Goal: Information Seeking & Learning: Learn about a topic

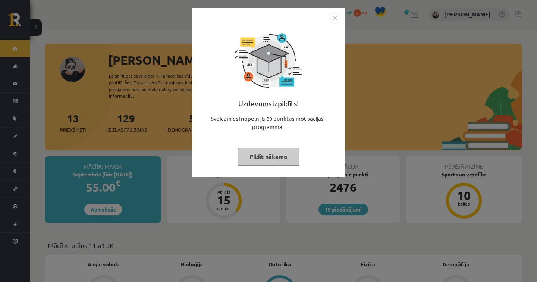
click at [336, 17] on img "Close" at bounding box center [334, 17] width 11 height 11
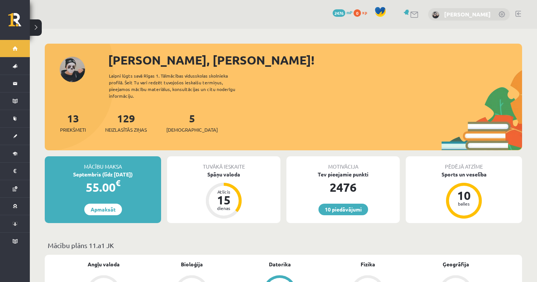
click at [473, 12] on link "[PERSON_NAME]" at bounding box center [467, 13] width 47 height 7
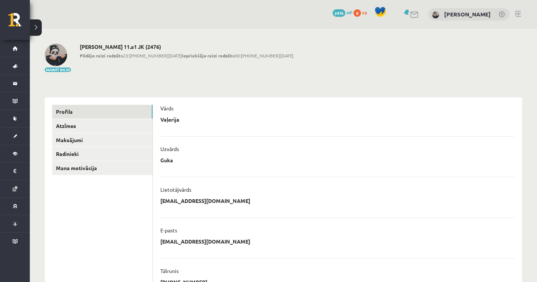
scroll to position [121, 0]
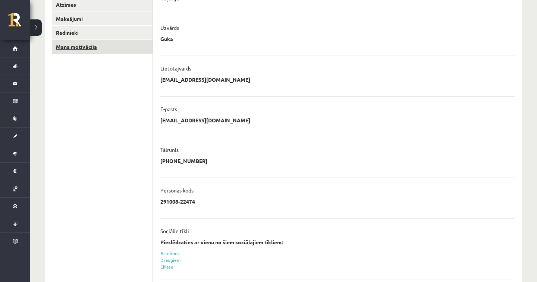
click at [114, 45] on link "Mana motivācija" at bounding box center [102, 47] width 100 height 14
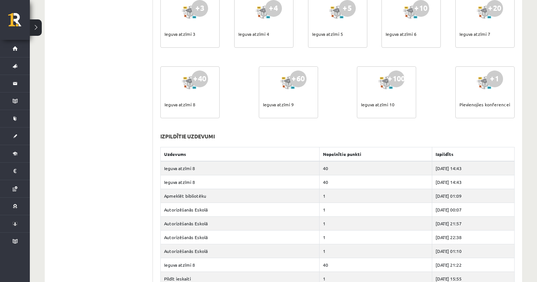
scroll to position [284, 0]
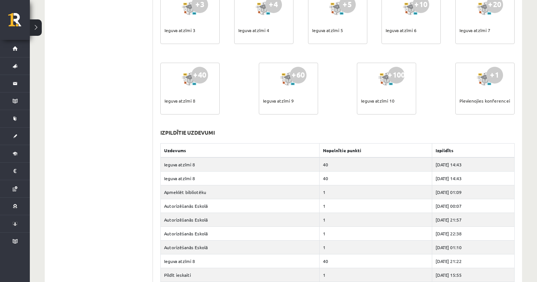
drag, startPoint x: 196, startPoint y: 96, endPoint x: 127, endPoint y: 112, distance: 71.5
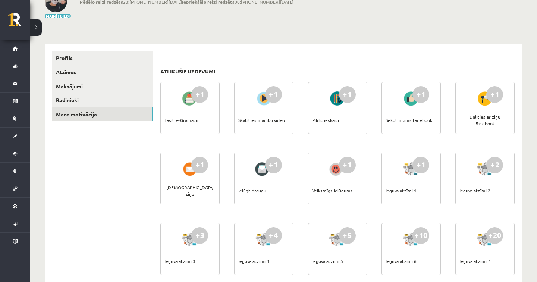
scroll to position [37, 0]
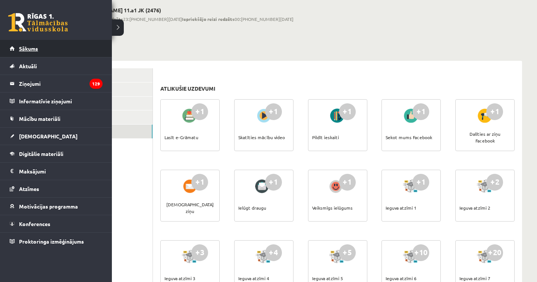
click at [23, 46] on span "Sākums" at bounding box center [28, 48] width 19 height 7
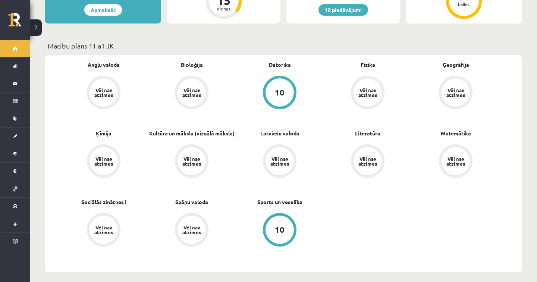
scroll to position [210, 0]
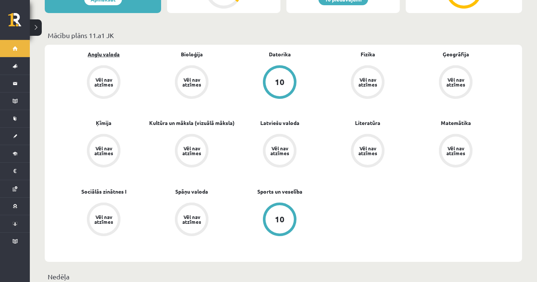
click at [96, 50] on link "Angļu valoda" at bounding box center [104, 54] width 32 height 8
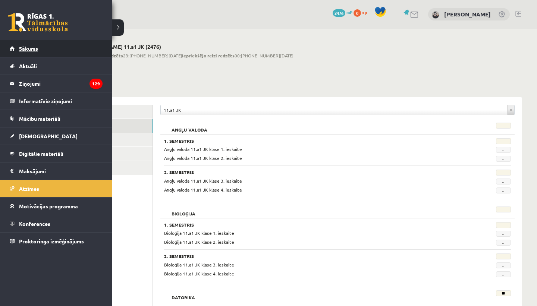
click at [37, 42] on link "Sākums" at bounding box center [56, 48] width 93 height 17
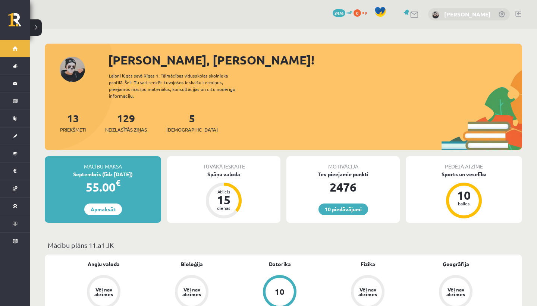
click at [461, 14] on link "[PERSON_NAME]" at bounding box center [467, 13] width 47 height 7
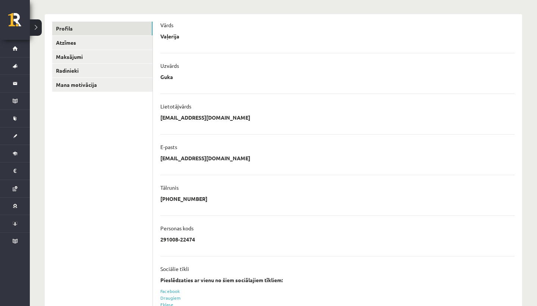
scroll to position [143, 0]
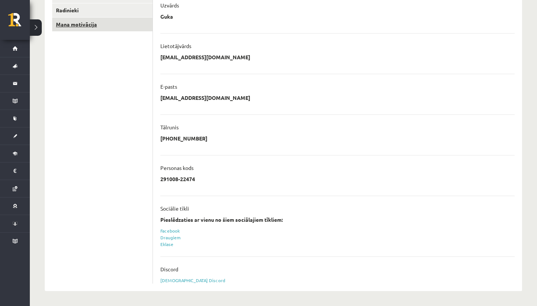
click at [114, 28] on link "Mana motivācija" at bounding box center [102, 25] width 100 height 14
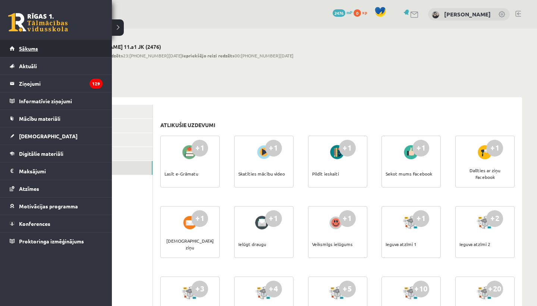
click at [12, 55] on link "Sākums" at bounding box center [56, 48] width 93 height 17
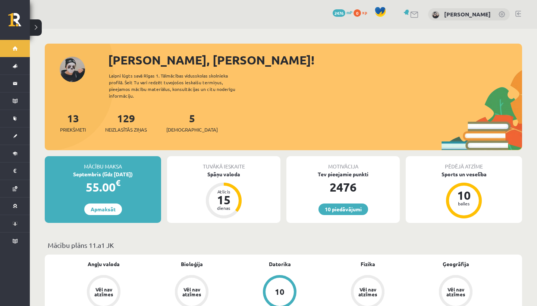
click at [179, 119] on div "5 Ieskaites" at bounding box center [191, 121] width 51 height 23
click at [180, 126] on span "[DEMOGRAPHIC_DATA]" at bounding box center [191, 129] width 51 height 7
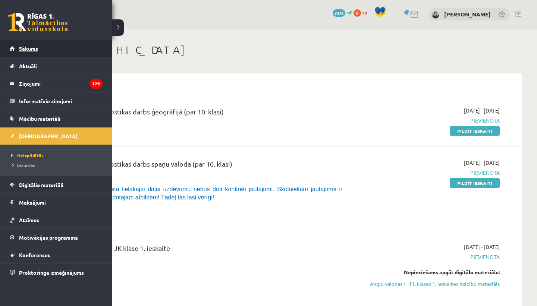
click at [14, 47] on link "Sākums" at bounding box center [56, 48] width 93 height 17
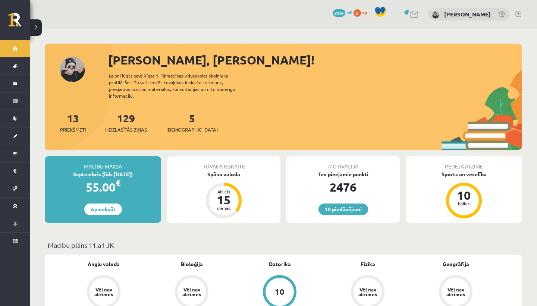
click at [37, 25] on button at bounding box center [36, 27] width 12 height 16
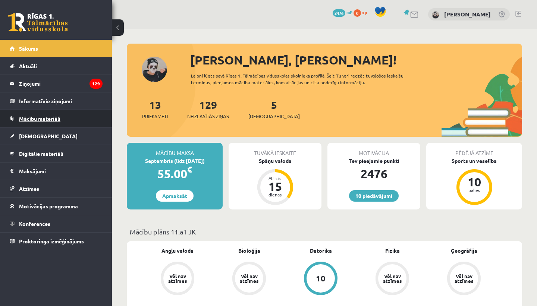
click at [51, 124] on link "Mācību materiāli" at bounding box center [56, 118] width 93 height 17
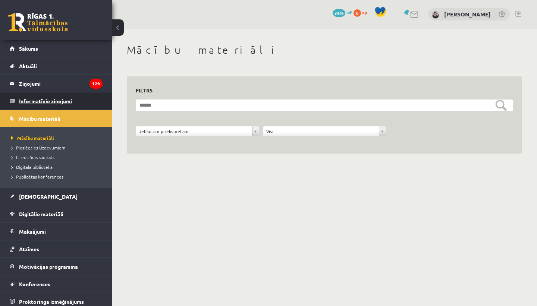
click at [44, 98] on legend "Informatīvie ziņojumi 0" at bounding box center [60, 100] width 83 height 17
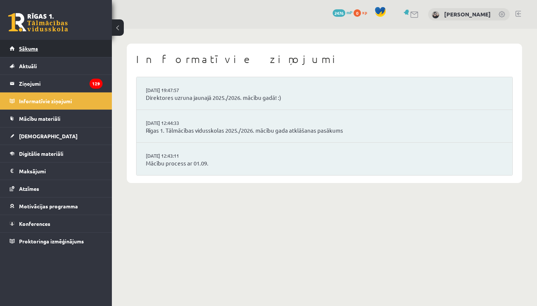
click at [40, 47] on link "Sākums" at bounding box center [56, 48] width 93 height 17
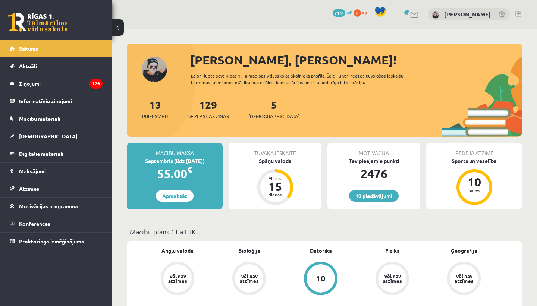
click at [119, 24] on button at bounding box center [118, 27] width 12 height 16
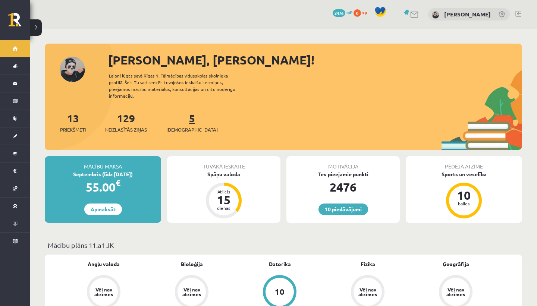
click at [180, 126] on span "[DEMOGRAPHIC_DATA]" at bounding box center [191, 129] width 51 height 7
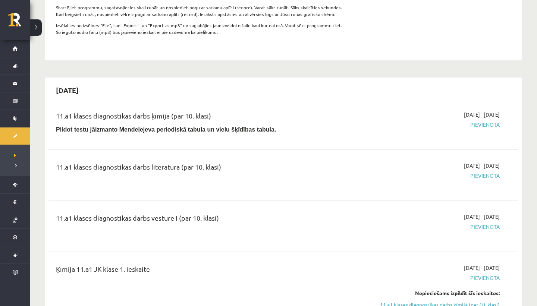
scroll to position [529, 0]
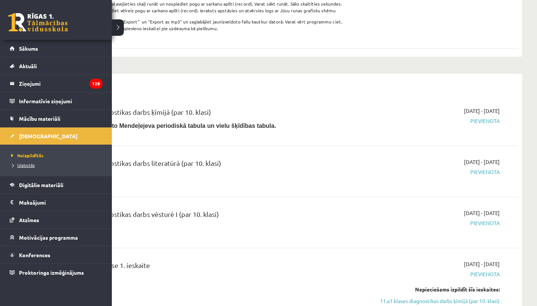
click at [29, 167] on link "Izlabotās" at bounding box center [56, 165] width 95 height 7
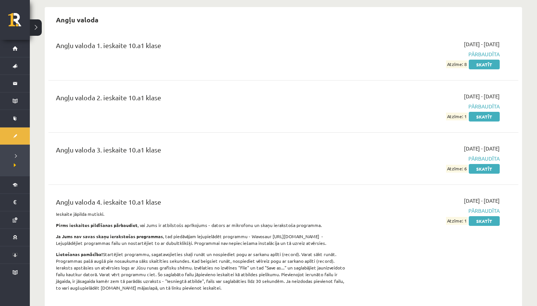
scroll to position [70, 0]
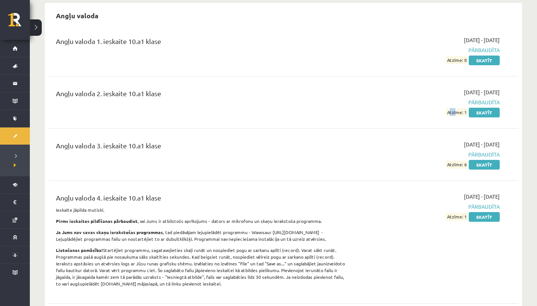
drag, startPoint x: 433, startPoint y: 115, endPoint x: 455, endPoint y: 115, distance: 22.0
click at [455, 115] on div "2024-11-01 - 2024-11-15 Pārbaudīta Atzīme: 1 Skatīt" at bounding box center [429, 102] width 152 height 28
click at [440, 242] on div "2025-04-01 - 2025-04-15 Pārbaudīta Atzīme: 1 Skatīt" at bounding box center [429, 242] width 152 height 99
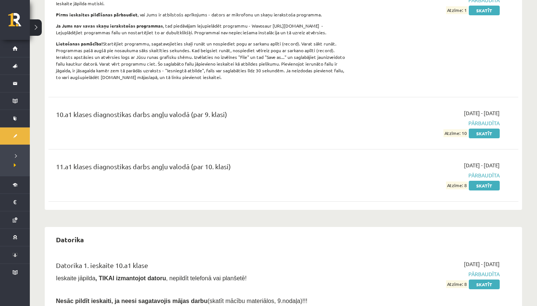
scroll to position [280, 0]
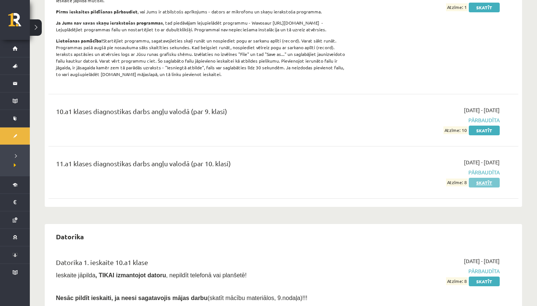
click at [480, 181] on link "Skatīt" at bounding box center [483, 183] width 31 height 10
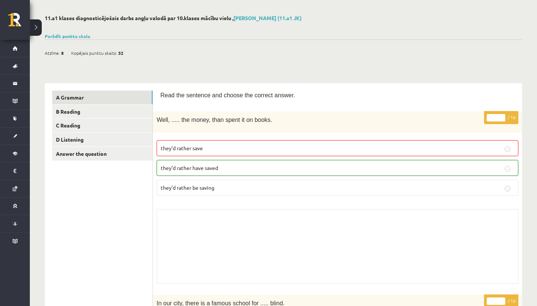
scroll to position [45, 0]
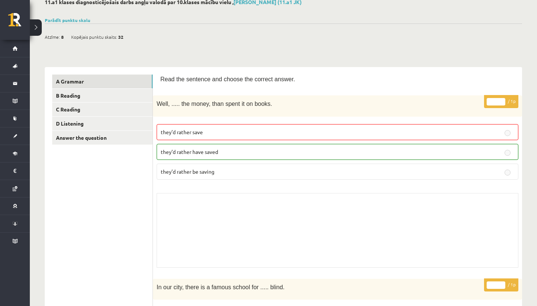
drag, startPoint x: 183, startPoint y: 135, endPoint x: 203, endPoint y: 136, distance: 20.2
click at [203, 136] on label "they’d rather save" at bounding box center [337, 132] width 361 height 16
drag, startPoint x: 203, startPoint y: 135, endPoint x: 167, endPoint y: 127, distance: 37.8
click at [167, 127] on label "they’d rather save" at bounding box center [337, 132] width 361 height 16
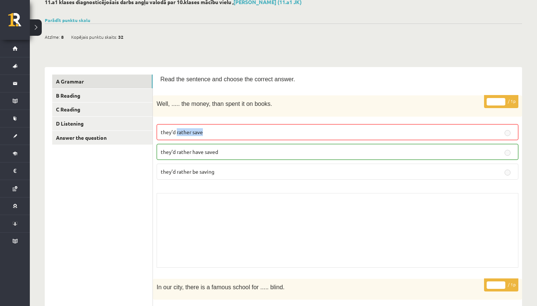
drag, startPoint x: 177, startPoint y: 133, endPoint x: 205, endPoint y: 133, distance: 28.3
click at [205, 133] on p "they’d rather save" at bounding box center [337, 132] width 353 height 8
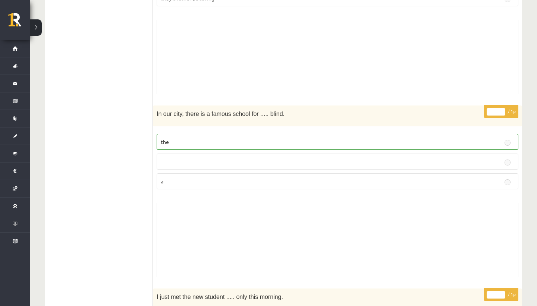
scroll to position [0, 0]
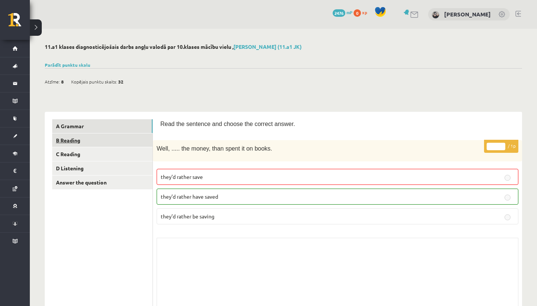
click at [137, 137] on link "B Reading" at bounding box center [102, 140] width 100 height 14
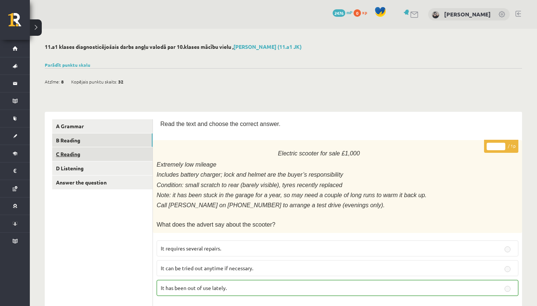
click at [115, 149] on link "C Reading" at bounding box center [102, 154] width 100 height 14
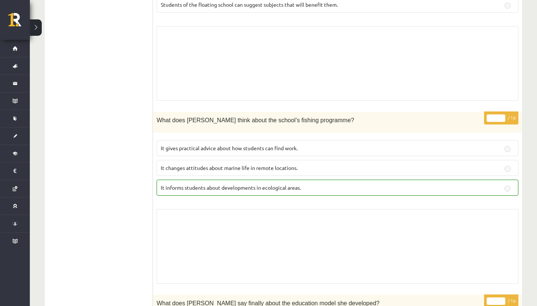
scroll to position [460, 0]
drag, startPoint x: 333, startPoint y: 155, endPoint x: 223, endPoint y: 162, distance: 110.9
click at [223, 178] on label "It informs students about developments in ecological areas." at bounding box center [337, 186] width 361 height 16
click at [223, 183] on span "It informs students about developments in ecological areas." at bounding box center [231, 186] width 140 height 7
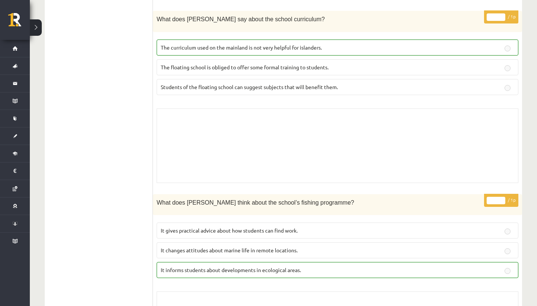
scroll to position [390, 0]
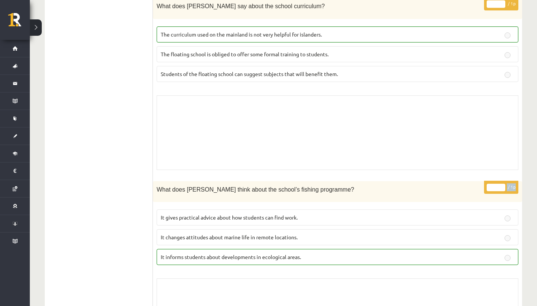
drag, startPoint x: 483, startPoint y: 160, endPoint x: 499, endPoint y: 160, distance: 15.7
click at [499, 181] on div "* / 1p What does Anna think about the school’s fishing programme? It gives prac…" at bounding box center [337, 269] width 369 height 176
click at [499, 184] on input "*" at bounding box center [495, 187] width 19 height 7
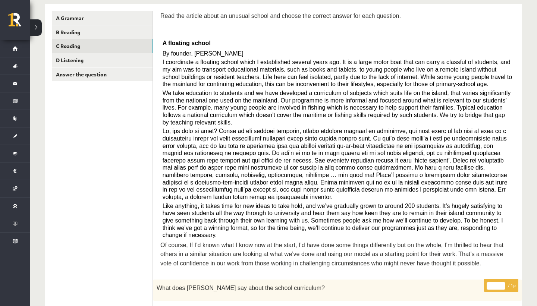
scroll to position [0, 0]
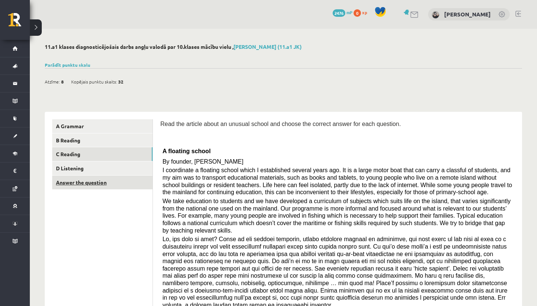
click at [140, 177] on link "Answer the question" at bounding box center [102, 183] width 100 height 14
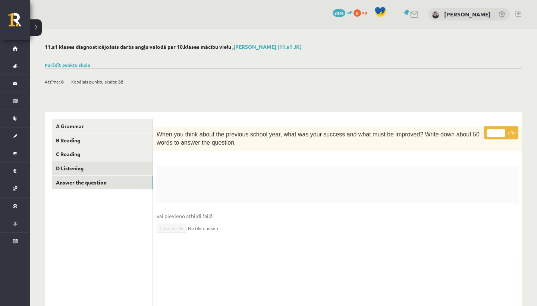
click at [122, 168] on link "D Listening" at bounding box center [102, 168] width 100 height 14
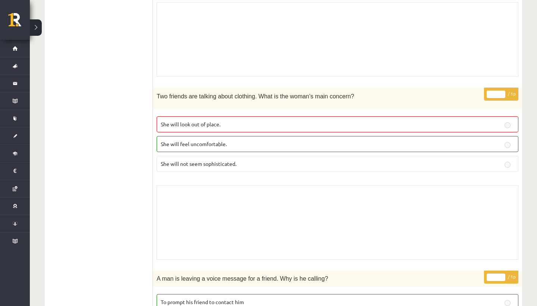
scroll to position [276, 0]
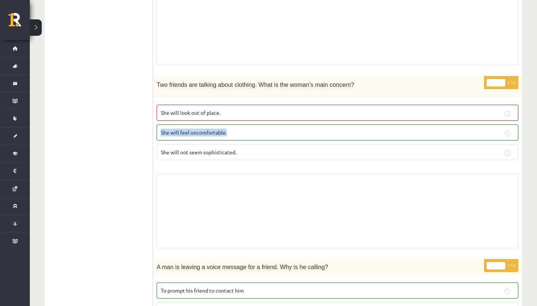
drag, startPoint x: 333, startPoint y: 132, endPoint x: 199, endPoint y: 120, distance: 134.7
click at [199, 120] on fieldset "She will look out of place. She will feel uncomfortable. She will not seem soph…" at bounding box center [337, 131] width 361 height 61
click at [226, 126] on label "She will feel uncomfortable." at bounding box center [337, 132] width 361 height 16
click at [238, 133] on p "She will feel uncomfortable." at bounding box center [337, 133] width 353 height 8
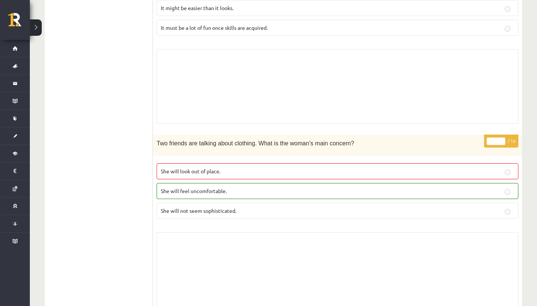
scroll to position [230, 0]
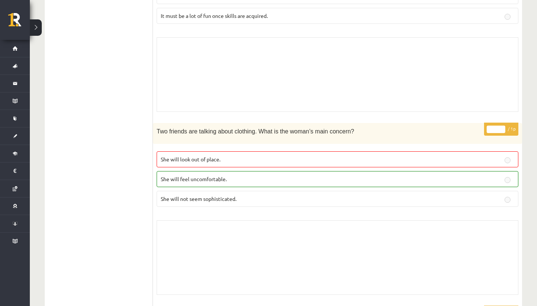
click at [170, 128] on span "Two friends are talking about clothing. What is the woman’s main concern?" at bounding box center [255, 131] width 197 height 6
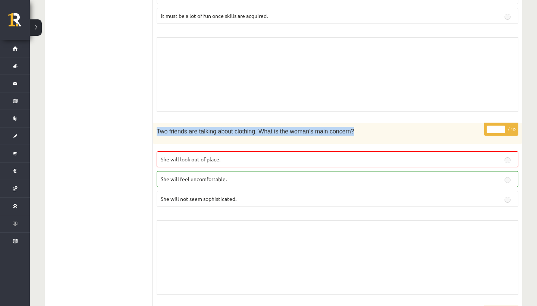
drag, startPoint x: 155, startPoint y: 131, endPoint x: 337, endPoint y: 138, distance: 182.3
click at [337, 138] on div "Two friends are talking about clothing. What is the woman’s main concern?" at bounding box center [337, 133] width 369 height 21
drag, startPoint x: 152, startPoint y: 142, endPoint x: 182, endPoint y: 142, distance: 30.2
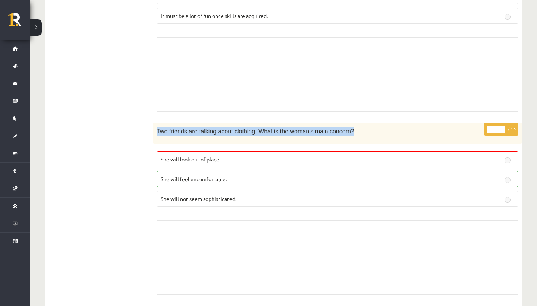
click at [205, 133] on span "Two friends are talking about clothing. What is the woman’s main concern?" at bounding box center [255, 131] width 197 height 6
drag, startPoint x: 252, startPoint y: 131, endPoint x: 328, endPoint y: 135, distance: 75.7
click at [328, 135] on p "Two friends are talking about clothing. What is the woman’s main concern?" at bounding box center [319, 131] width 324 height 9
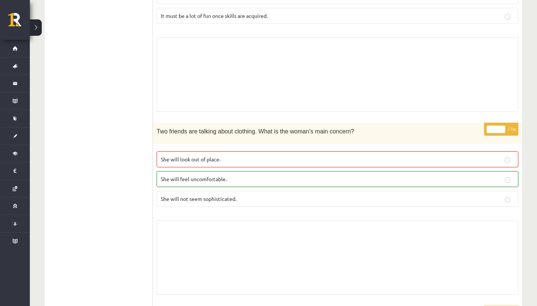
click at [328, 135] on div "Two friends are talking about clothing. What is the woman’s main concern?" at bounding box center [337, 133] width 369 height 21
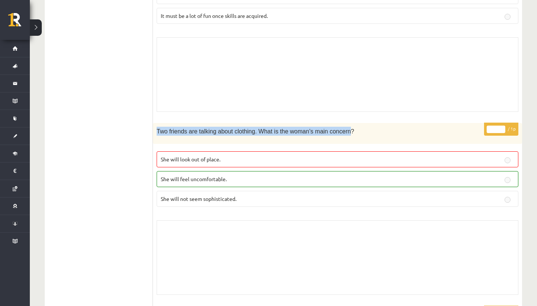
drag, startPoint x: 335, startPoint y: 131, endPoint x: 249, endPoint y: 126, distance: 86.6
click at [249, 126] on div "Two friends are talking about clothing. What is the woman’s main concern?" at bounding box center [337, 133] width 369 height 21
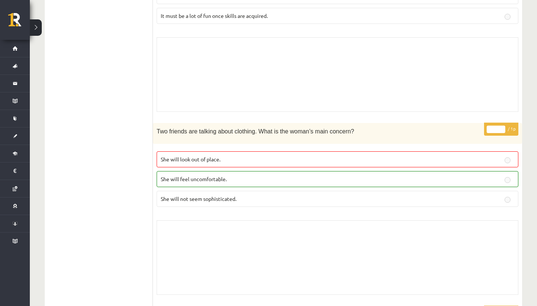
drag, startPoint x: 250, startPoint y: 126, endPoint x: 332, endPoint y: 124, distance: 82.4
click at [332, 124] on div "Two friends are talking about clothing. What is the woman’s main concern?" at bounding box center [337, 133] width 369 height 21
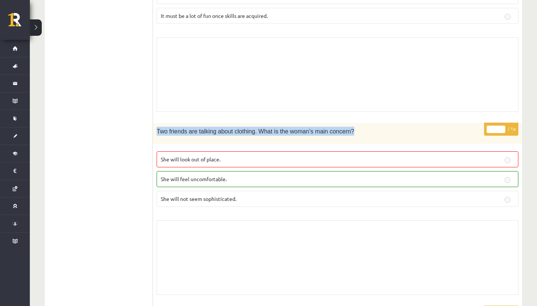
drag, startPoint x: 342, startPoint y: 133, endPoint x: 282, endPoint y: 122, distance: 61.0
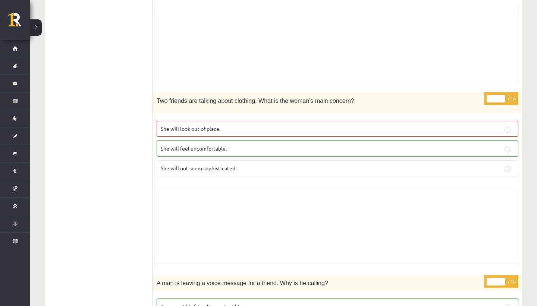
scroll to position [259, 0]
drag, startPoint x: 205, startPoint y: 168, endPoint x: 237, endPoint y: 171, distance: 32.9
click at [237, 171] on p "She will not seem sophisticated." at bounding box center [337, 169] width 353 height 8
drag, startPoint x: 203, startPoint y: 167, endPoint x: 243, endPoint y: 170, distance: 39.6
click at [243, 170] on p "She will not seem sophisticated." at bounding box center [337, 169] width 353 height 8
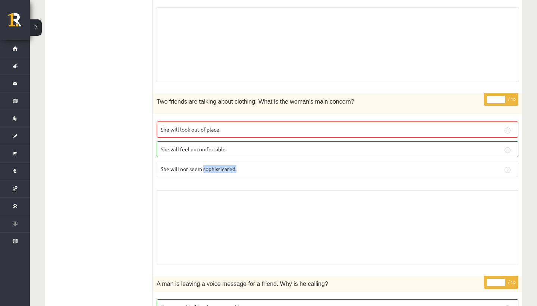
click at [243, 170] on p "She will not seem sophisticated." at bounding box center [337, 169] width 353 height 8
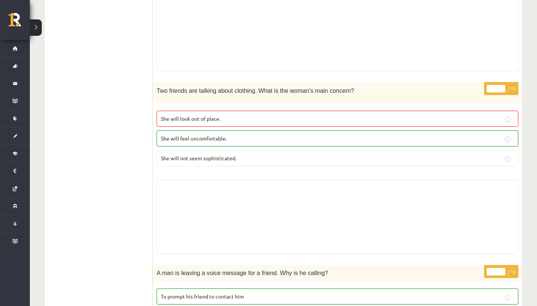
scroll to position [258, 0]
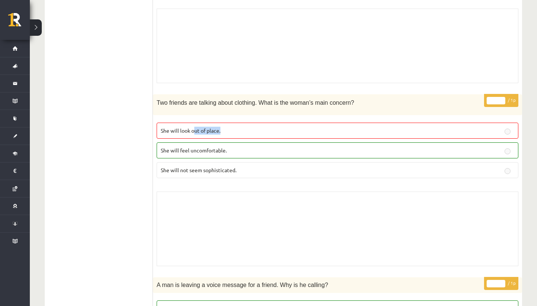
drag, startPoint x: 161, startPoint y: 134, endPoint x: 193, endPoint y: 132, distance: 32.1
click at [193, 132] on label "She will look out of place." at bounding box center [337, 131] width 361 height 16
click at [170, 130] on span "She will look out of place." at bounding box center [191, 130] width 60 height 7
drag, startPoint x: 159, startPoint y: 128, endPoint x: 224, endPoint y: 130, distance: 64.9
click at [224, 130] on label "She will look out of place." at bounding box center [337, 131] width 361 height 16
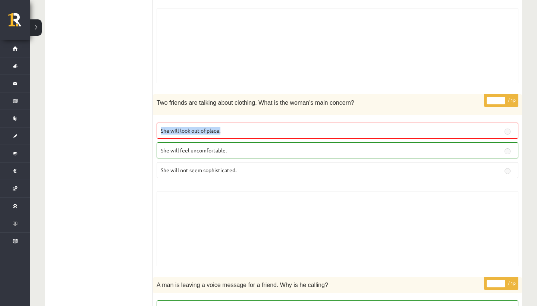
click at [224, 130] on p "She will look out of place." at bounding box center [337, 131] width 353 height 8
drag, startPoint x: 221, startPoint y: 130, endPoint x: 159, endPoint y: 130, distance: 61.9
click at [159, 130] on label "She will look out of place." at bounding box center [337, 131] width 361 height 16
drag, startPoint x: 159, startPoint y: 130, endPoint x: 235, endPoint y: 133, distance: 75.3
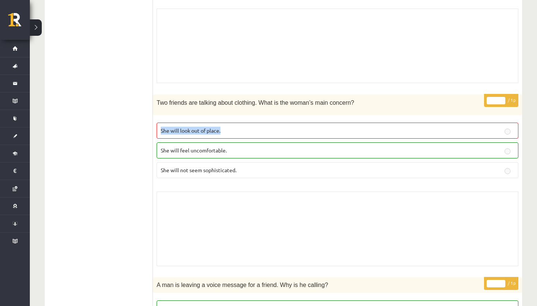
click at [235, 133] on label "She will look out of place." at bounding box center [337, 131] width 361 height 16
click at [235, 133] on p "She will look out of place." at bounding box center [337, 131] width 353 height 8
drag, startPoint x: 235, startPoint y: 133, endPoint x: 176, endPoint y: 124, distance: 59.8
click at [176, 124] on label "She will look out of place." at bounding box center [337, 131] width 361 height 16
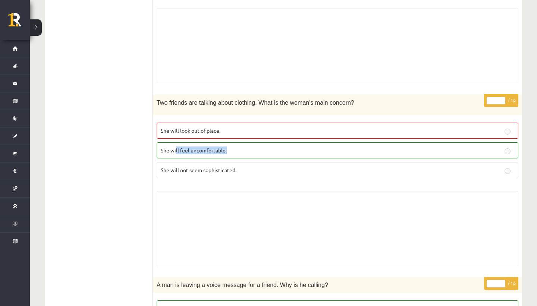
drag, startPoint x: 244, startPoint y: 147, endPoint x: 174, endPoint y: 146, distance: 70.4
click at [174, 146] on p "She will feel uncomfortable." at bounding box center [337, 150] width 353 height 8
click at [174, 147] on span "She will feel uncomfortable." at bounding box center [194, 150] width 66 height 7
drag, startPoint x: 157, startPoint y: 151, endPoint x: 238, endPoint y: 151, distance: 80.9
click at [238, 151] on label "She will feel uncomfortable." at bounding box center [337, 150] width 361 height 16
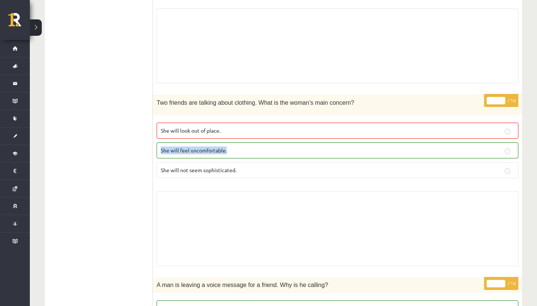
click at [238, 151] on p "She will feel uncomfortable." at bounding box center [337, 150] width 353 height 8
drag, startPoint x: 238, startPoint y: 151, endPoint x: 174, endPoint y: 152, distance: 64.5
click at [174, 152] on p "She will feel uncomfortable." at bounding box center [337, 150] width 353 height 8
click at [174, 152] on span "She will feel uncomfortable." at bounding box center [194, 150] width 66 height 7
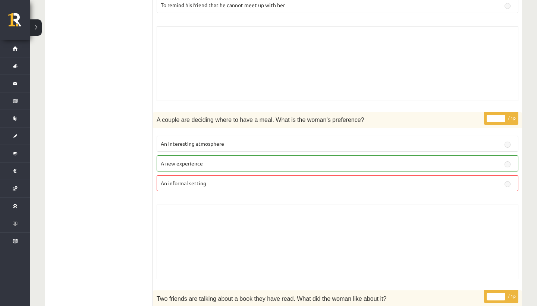
scroll to position [639, 0]
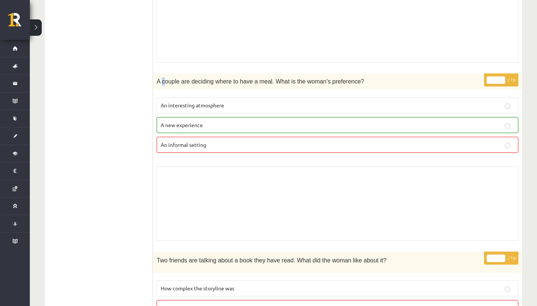
drag, startPoint x: 162, startPoint y: 84, endPoint x: 170, endPoint y: 82, distance: 7.7
click at [167, 82] on span "A couple are deciding where to have a meal. What is the woman’s preference?" at bounding box center [260, 81] width 207 height 6
click at [173, 82] on span "A couple are deciding where to have a meal. What is the woman’s preference?" at bounding box center [260, 81] width 207 height 6
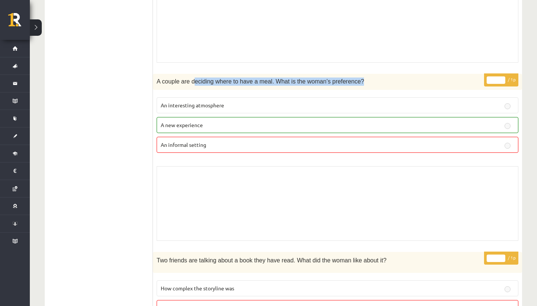
drag, startPoint x: 190, startPoint y: 83, endPoint x: 256, endPoint y: 86, distance: 66.0
click at [256, 86] on div "A couple are deciding where to have a meal. What is the woman’s preference?" at bounding box center [337, 82] width 369 height 16
drag, startPoint x: 230, startPoint y: 78, endPoint x: 286, endPoint y: 79, distance: 56.3
click at [286, 79] on span "A couple are deciding where to have a meal. What is the woman’s preference?" at bounding box center [260, 81] width 207 height 6
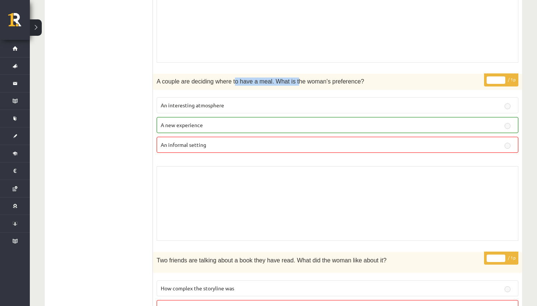
click at [286, 79] on span "A couple are deciding where to have a meal. What is the woman’s preference?" at bounding box center [260, 81] width 207 height 6
drag, startPoint x: 269, startPoint y: 80, endPoint x: 342, endPoint y: 85, distance: 74.0
click at [342, 85] on div "A couple are deciding where to have a meal. What is the woman’s preference?" at bounding box center [337, 82] width 369 height 16
drag, startPoint x: 263, startPoint y: 84, endPoint x: 375, endPoint y: 85, distance: 112.2
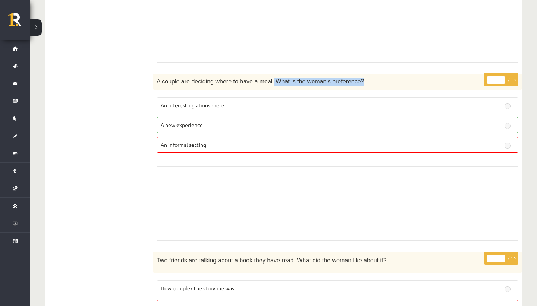
click at [375, 85] on p "A couple are deciding where to have a meal. What is the woman’s preference?" at bounding box center [319, 82] width 324 height 8
drag, startPoint x: 220, startPoint y: 127, endPoint x: 183, endPoint y: 126, distance: 37.3
click at [183, 126] on p "A new experience" at bounding box center [337, 125] width 353 height 8
click at [200, 97] on label "An interesting atmosphere" at bounding box center [337, 105] width 361 height 16
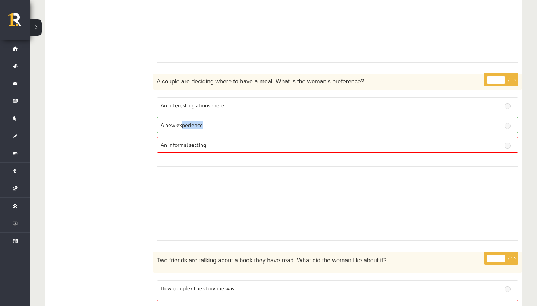
drag, startPoint x: 209, startPoint y: 127, endPoint x: 171, endPoint y: 127, distance: 37.3
click at [171, 127] on p "A new experience" at bounding box center [337, 125] width 353 height 8
drag, startPoint x: 159, startPoint y: 126, endPoint x: 205, endPoint y: 127, distance: 45.8
click at [205, 127] on label "A new experience" at bounding box center [337, 125] width 361 height 16
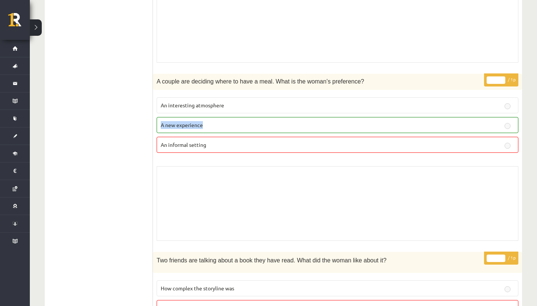
click at [205, 127] on p "A new experience" at bounding box center [337, 125] width 353 height 8
drag, startPoint x: 216, startPoint y: 145, endPoint x: 151, endPoint y: 143, distance: 65.6
click at [151, 143] on div "**********" at bounding box center [283, 45] width 477 height 1146
click at [151, 143] on ul "A Grammar B Reading C Reading D Listening Answer the question" at bounding box center [102, 45] width 101 height 1131
drag, startPoint x: 250, startPoint y: 146, endPoint x: 176, endPoint y: 144, distance: 74.2
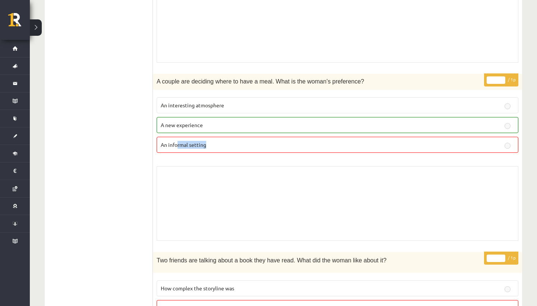
click at [176, 144] on p "An informal setting" at bounding box center [337, 145] width 353 height 8
click at [176, 144] on span "An informal setting" at bounding box center [183, 144] width 45 height 7
drag, startPoint x: 207, startPoint y: 124, endPoint x: 156, endPoint y: 118, distance: 51.0
click at [157, 118] on label "A new experience" at bounding box center [337, 125] width 361 height 16
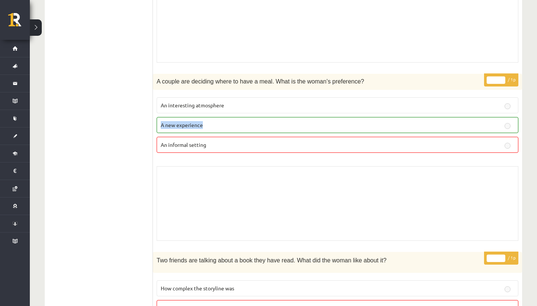
drag, startPoint x: 225, startPoint y: 146, endPoint x: 130, endPoint y: 151, distance: 94.8
click at [130, 151] on div "**********" at bounding box center [283, 45] width 477 height 1146
click at [130, 151] on ul "A Grammar B Reading C Reading D Listening Answer the question" at bounding box center [102, 45] width 101 height 1131
click at [218, 166] on div "Skolotāja pielikums" at bounding box center [337, 203] width 361 height 75
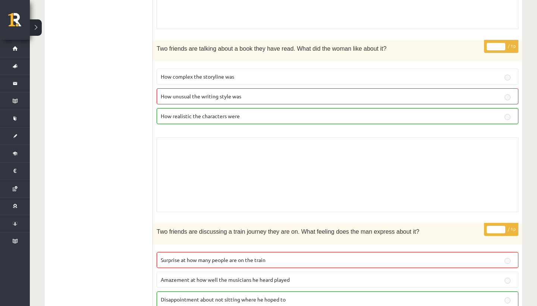
scroll to position [850, 0]
drag, startPoint x: 158, startPoint y: 51, endPoint x: 238, endPoint y: 60, distance: 81.0
click at [238, 60] on div "Two friends are talking about a book they have read. What did the woman like ab…" at bounding box center [337, 51] width 369 height 21
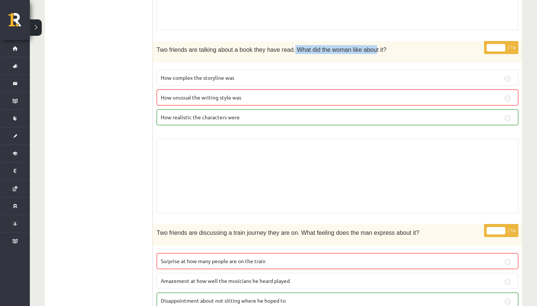
drag, startPoint x: 283, startPoint y: 47, endPoint x: 358, endPoint y: 49, distance: 75.3
click at [358, 49] on span "Two friends are talking about a book they have read. What did the woman like ab…" at bounding box center [272, 50] width 230 height 6
drag, startPoint x: 269, startPoint y: 95, endPoint x: 164, endPoint y: 89, distance: 105.2
click at [164, 89] on label "How unusual the writing style was" at bounding box center [337, 97] width 361 height 16
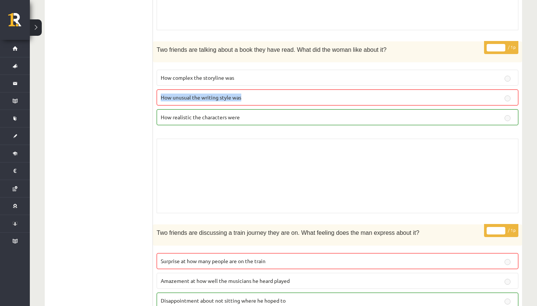
click at [164, 89] on label "How unusual the writing style was" at bounding box center [337, 97] width 361 height 16
drag, startPoint x: 162, startPoint y: 118, endPoint x: 235, endPoint y: 120, distance: 72.3
click at [235, 120] on label "How realistic the characters were" at bounding box center [337, 117] width 361 height 16
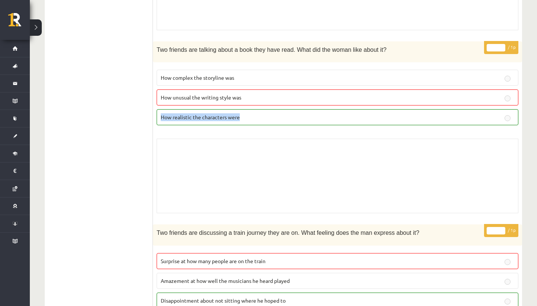
drag, startPoint x: 242, startPoint y: 113, endPoint x: 171, endPoint y: 109, distance: 71.3
click at [171, 109] on label "How realistic the characters were" at bounding box center [337, 117] width 361 height 16
drag, startPoint x: 164, startPoint y: 98, endPoint x: 276, endPoint y: 102, distance: 113.0
click at [276, 102] on label "How unusual the writing style was" at bounding box center [337, 97] width 361 height 16
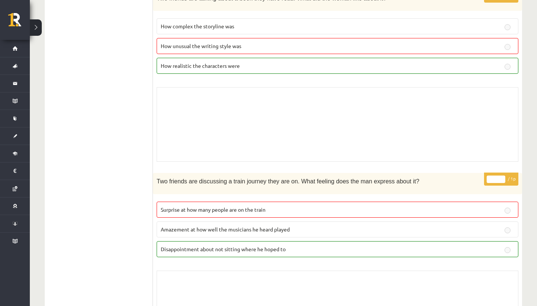
scroll to position [895, 0]
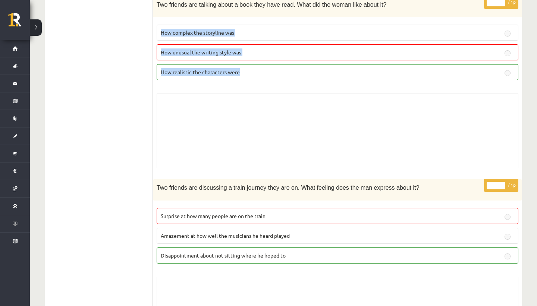
drag, startPoint x: 258, startPoint y: 72, endPoint x: 197, endPoint y: 20, distance: 79.8
click at [197, 21] on fieldset "How complex the storyline was How unusual the writing style was How realistic t…" at bounding box center [337, 51] width 361 height 61
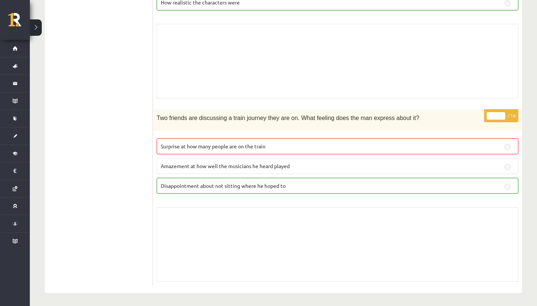
click at [164, 117] on span "Two friends are discussing a train journey they are on. What feeling does the m…" at bounding box center [288, 118] width 262 height 6
drag, startPoint x: 154, startPoint y: 118, endPoint x: 265, endPoint y: 120, distance: 110.7
click at [265, 120] on div "Two friends are discussing a train journey they are on. What feeling does the m…" at bounding box center [337, 120] width 369 height 21
click at [265, 120] on p "Two friends are discussing a train journey they are on. What feeling does the m…" at bounding box center [319, 117] width 324 height 9
drag, startPoint x: 233, startPoint y: 122, endPoint x: 287, endPoint y: 124, distance: 54.1
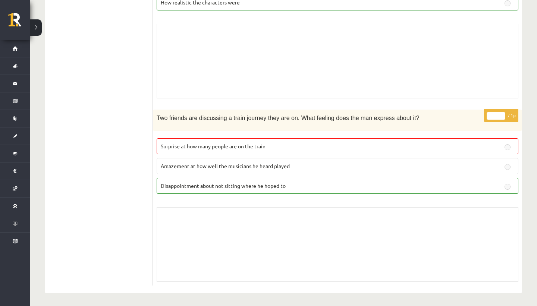
click at [287, 124] on div "Two friends are discussing a train journey they are on. What feeling does the m…" at bounding box center [337, 120] width 369 height 21
drag, startPoint x: 289, startPoint y: 117, endPoint x: 377, endPoint y: 118, distance: 88.3
click at [377, 118] on span "Two friends are discussing a train journey they are on. What feeling does the m…" at bounding box center [288, 118] width 262 height 6
drag, startPoint x: 157, startPoint y: 143, endPoint x: 378, endPoint y: 155, distance: 221.3
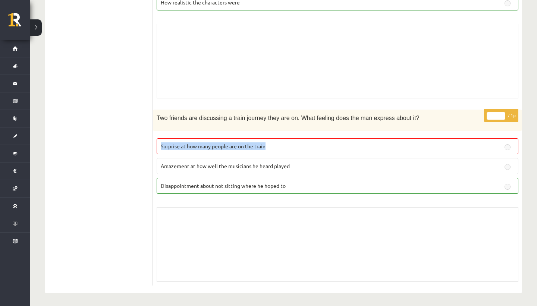
click at [378, 155] on fieldset "Surprise at how many people are on the train Amazement at how well the musician…" at bounding box center [337, 165] width 361 height 61
click at [299, 135] on fieldset "Surprise at how many people are on the train Amazement at how well the musician…" at bounding box center [337, 165] width 361 height 61
drag, startPoint x: 298, startPoint y: 142, endPoint x: 189, endPoint y: 142, distance: 109.6
click at [189, 142] on p "Surprise at how many people are on the train" at bounding box center [337, 146] width 353 height 8
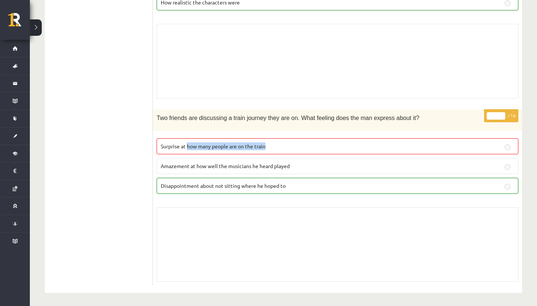
click at [189, 143] on span "Surprise at how many people are on the train" at bounding box center [213, 146] width 105 height 7
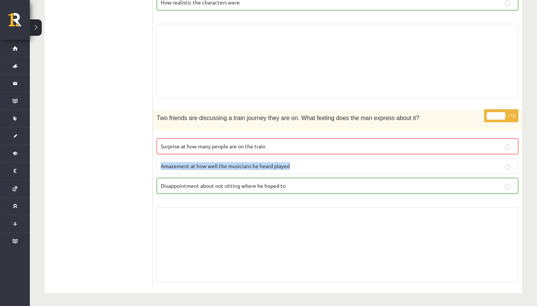
drag, startPoint x: 156, startPoint y: 164, endPoint x: 320, endPoint y: 167, distance: 164.4
click at [320, 167] on label "Amazement at how well the musicians he heard played" at bounding box center [337, 166] width 361 height 16
click at [320, 167] on p "Amazement at how well the musicians he heard played" at bounding box center [337, 166] width 353 height 8
drag, startPoint x: 320, startPoint y: 167, endPoint x: 129, endPoint y: 165, distance: 191.5
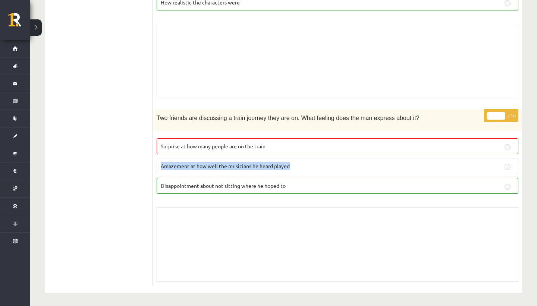
drag, startPoint x: 304, startPoint y: 166, endPoint x: 159, endPoint y: 162, distance: 144.6
click at [159, 162] on label "Amazement at how well the musicians he heard played" at bounding box center [337, 166] width 361 height 16
drag, startPoint x: 291, startPoint y: 184, endPoint x: 82, endPoint y: 232, distance: 213.9
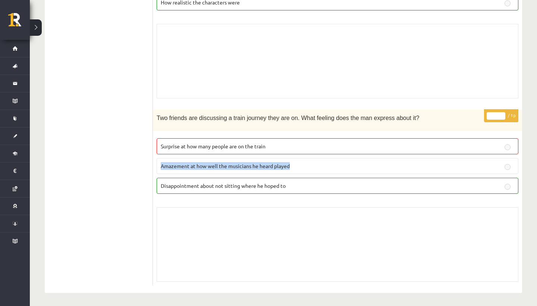
click at [158, 186] on label "Disappointment about not sitting where he hoped to" at bounding box center [337, 186] width 361 height 16
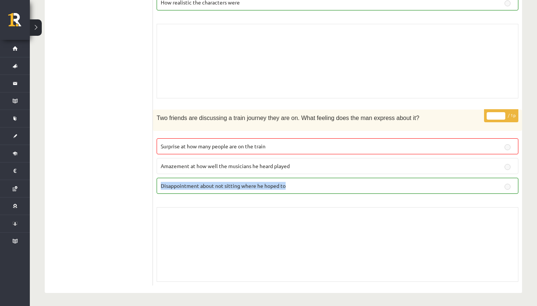
drag, startPoint x: 158, startPoint y: 186, endPoint x: 259, endPoint y: 196, distance: 102.3
click at [259, 196] on div "* / 1p Two friends are discussing a train journey they are on. What feeling doe…" at bounding box center [337, 198] width 369 height 176
drag, startPoint x: 157, startPoint y: 182, endPoint x: 313, endPoint y: 181, distance: 156.9
click at [313, 181] on label "Disappointment about not sitting where he hoped to" at bounding box center [337, 186] width 361 height 16
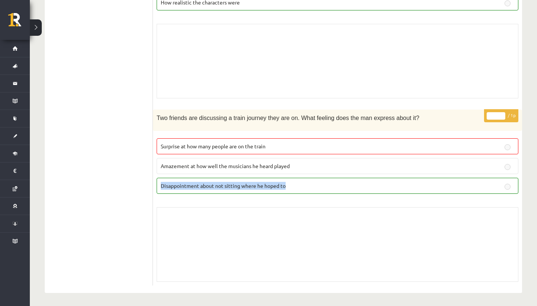
click at [313, 182] on p "Disappointment about not sitting where he hoped to" at bounding box center [337, 186] width 353 height 8
drag, startPoint x: 313, startPoint y: 184, endPoint x: 148, endPoint y: 178, distance: 164.8
click at [176, 189] on label "Disappointment about not sitting where he hoped to" at bounding box center [337, 186] width 361 height 16
drag, startPoint x: 151, startPoint y: 145, endPoint x: 371, endPoint y: 143, distance: 219.9
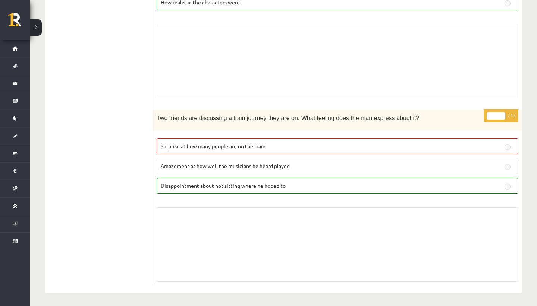
click at [371, 143] on p "Surprise at how many people are on the train" at bounding box center [337, 146] width 353 height 8
drag, startPoint x: 291, startPoint y: 184, endPoint x: 166, endPoint y: 178, distance: 125.3
click at [166, 178] on label "Disappointment about not sitting where he hoped to" at bounding box center [337, 186] width 361 height 16
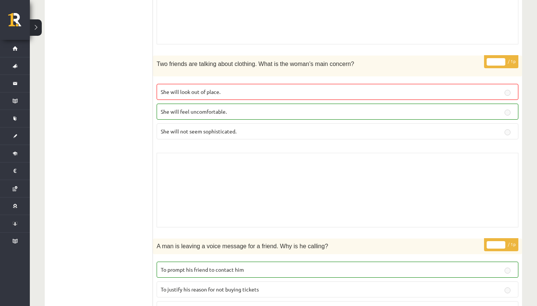
scroll to position [0, 0]
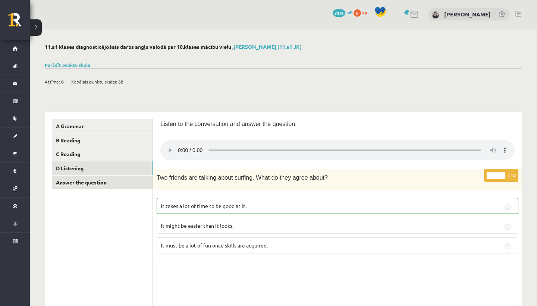
click at [99, 180] on link "Answer the question" at bounding box center [102, 183] width 100 height 14
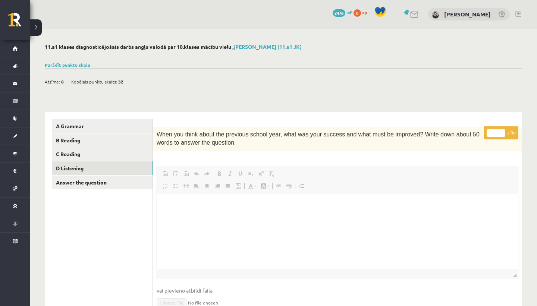
click at [102, 165] on link "D Listening" at bounding box center [102, 168] width 100 height 14
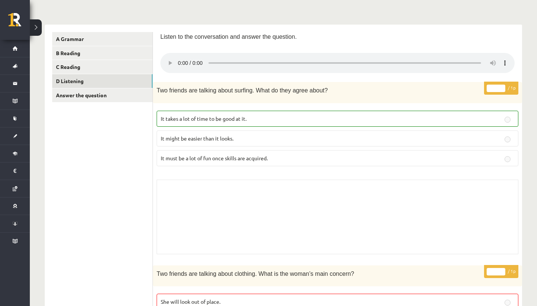
scroll to position [113, 0]
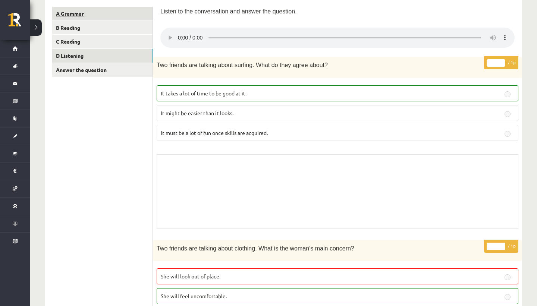
click at [111, 19] on link "A Grammar" at bounding box center [102, 14] width 100 height 14
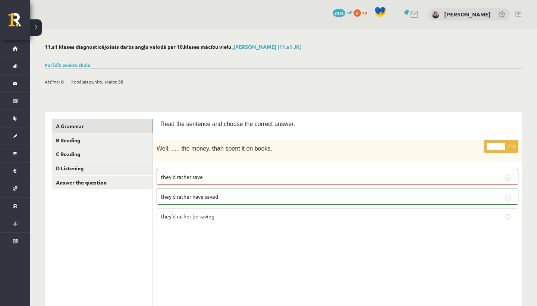
scroll to position [0, 0]
drag, startPoint x: 246, startPoint y: 195, endPoint x: 252, endPoint y: 192, distance: 6.7
click at [322, 152] on div "* / 1p Well, ..... the money, than spent it on books. they’d rather save they’d…" at bounding box center [337, 228] width 369 height 176
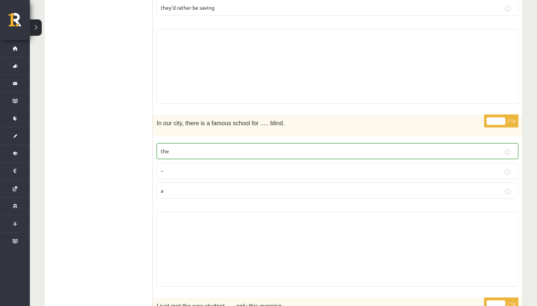
scroll to position [0, 0]
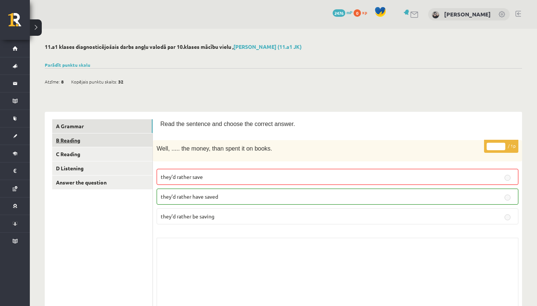
click at [132, 146] on link "B Reading" at bounding box center [102, 140] width 100 height 14
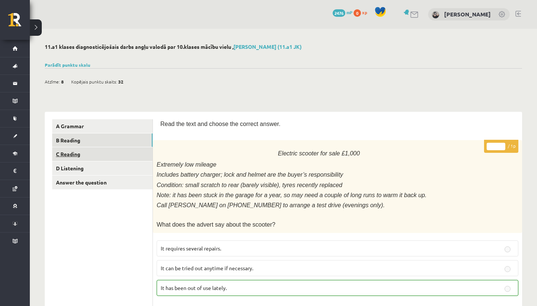
click at [140, 154] on link "C Reading" at bounding box center [102, 154] width 100 height 14
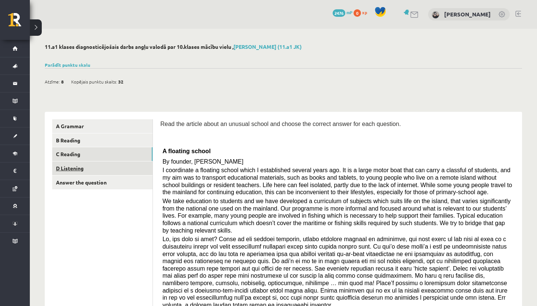
click at [111, 172] on link "D Listening" at bounding box center [102, 168] width 100 height 14
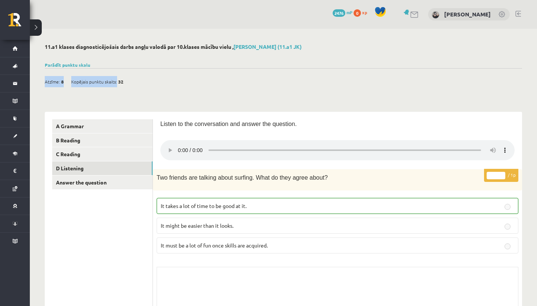
drag, startPoint x: 116, startPoint y: 82, endPoint x: 131, endPoint y: 82, distance: 14.6
click at [131, 82] on div "Atzīme: 8 Kopējais punktu skaits: 32" at bounding box center [283, 77] width 477 height 19
click at [71, 64] on link "Parādīt punktu skalu" at bounding box center [67, 65] width 45 height 6
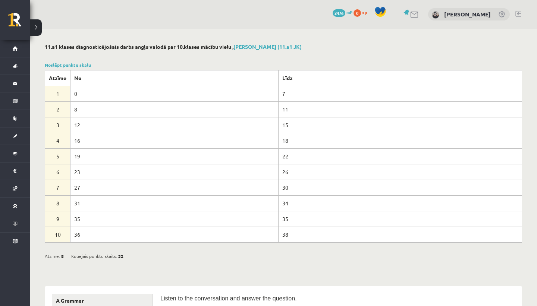
drag, startPoint x: 106, startPoint y: 222, endPoint x: 58, endPoint y: 221, distance: 48.1
click at [58, 221] on tr "9 35 35" at bounding box center [283, 219] width 477 height 16
drag, startPoint x: 93, startPoint y: 214, endPoint x: 78, endPoint y: 215, distance: 14.6
click at [78, 215] on td "35" at bounding box center [174, 219] width 208 height 16
drag, startPoint x: 80, startPoint y: 217, endPoint x: 74, endPoint y: 216, distance: 6.4
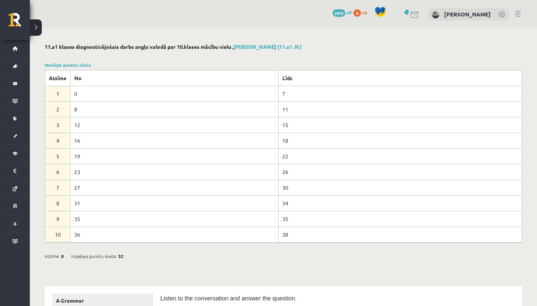
click at [74, 216] on td "35" at bounding box center [174, 219] width 208 height 16
click at [123, 224] on td "35" at bounding box center [174, 219] width 208 height 16
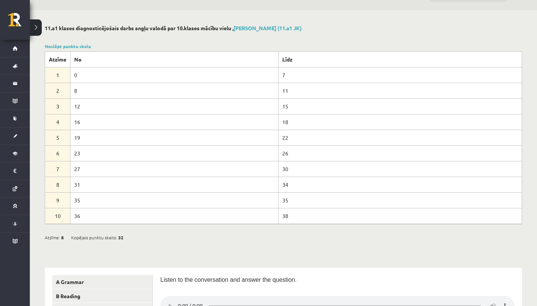
scroll to position [6, 0]
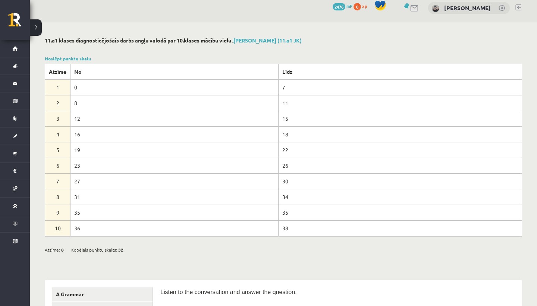
drag, startPoint x: 91, startPoint y: 216, endPoint x: 71, endPoint y: 215, distance: 20.5
click at [71, 215] on td "35" at bounding box center [174, 213] width 208 height 16
drag, startPoint x: 108, startPoint y: 209, endPoint x: 73, endPoint y: 209, distance: 34.3
click at [73, 209] on td "35" at bounding box center [174, 213] width 208 height 16
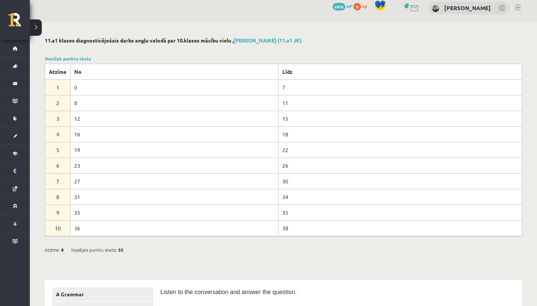
click at [73, 209] on td "35" at bounding box center [174, 213] width 208 height 16
drag, startPoint x: 287, startPoint y: 212, endPoint x: 268, endPoint y: 212, distance: 19.0
click at [268, 212] on tr "9 35 35" at bounding box center [283, 213] width 477 height 16
click at [268, 212] on td "35" at bounding box center [174, 213] width 208 height 16
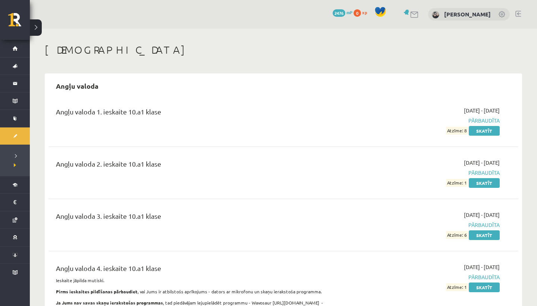
click at [328, 159] on div "Angļu valoda 2. ieskaite 10.a1 klase" at bounding box center [202, 166] width 292 height 14
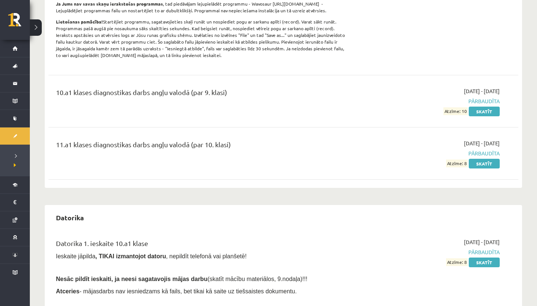
scroll to position [305, 0]
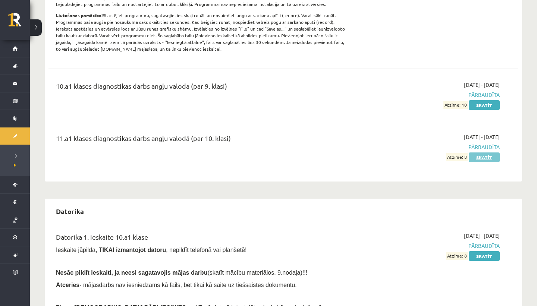
click at [481, 158] on link "Skatīt" at bounding box center [483, 157] width 31 height 10
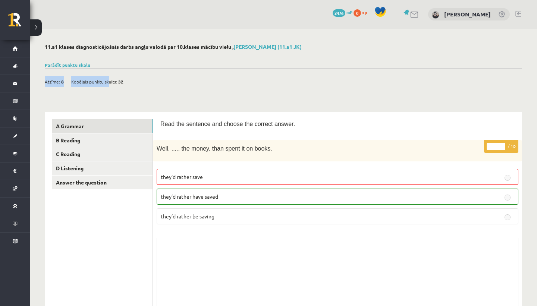
drag, startPoint x: 108, startPoint y: 80, endPoint x: 127, endPoint y: 79, distance: 18.6
click at [127, 79] on div "Atzīme: 8 Kopējais punktu skaits: 32" at bounding box center [88, 81] width 86 height 11
drag, startPoint x: 114, startPoint y: 81, endPoint x: 124, endPoint y: 81, distance: 10.1
click at [124, 81] on div "Atzīme: 8 Kopējais punktu skaits: 32" at bounding box center [88, 81] width 86 height 11
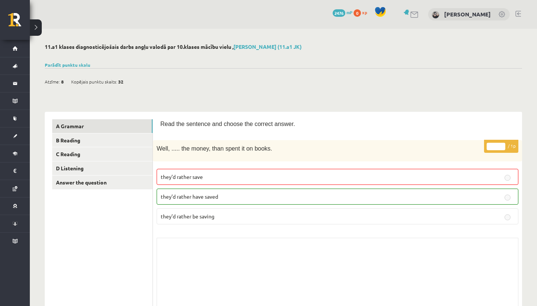
drag, startPoint x: 124, startPoint y: 81, endPoint x: 130, endPoint y: 81, distance: 5.2
click at [130, 81] on div "Atzīme: 8 Kopējais punktu skaits: 32" at bounding box center [283, 77] width 477 height 19
drag, startPoint x: 121, startPoint y: 81, endPoint x: 126, endPoint y: 81, distance: 5.6
click at [126, 81] on div "Atzīme: 8 Kopējais punktu skaits: 32" at bounding box center [88, 81] width 86 height 11
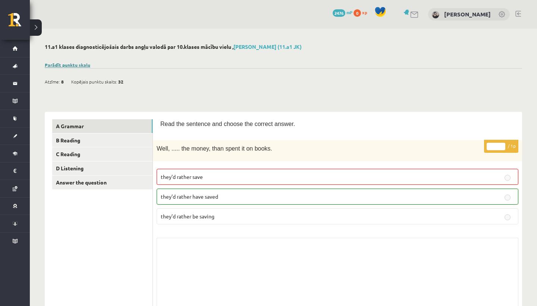
click at [76, 66] on link "Parādīt punktu skalu" at bounding box center [67, 65] width 45 height 6
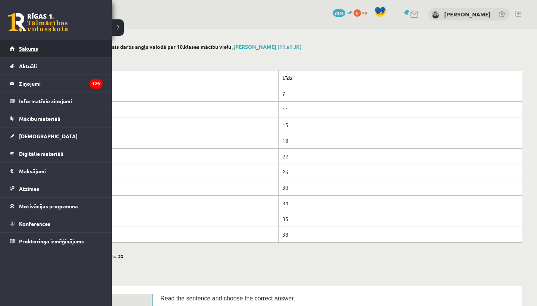
click at [19, 47] on link "Sākums" at bounding box center [56, 48] width 93 height 17
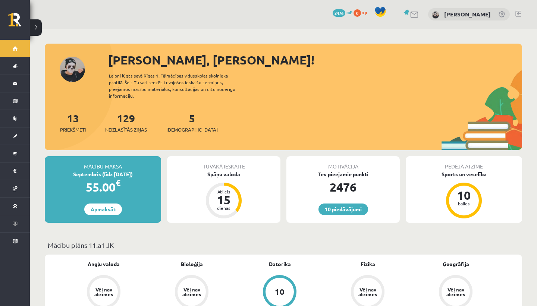
click at [339, 45] on div at bounding box center [283, 47] width 477 height 7
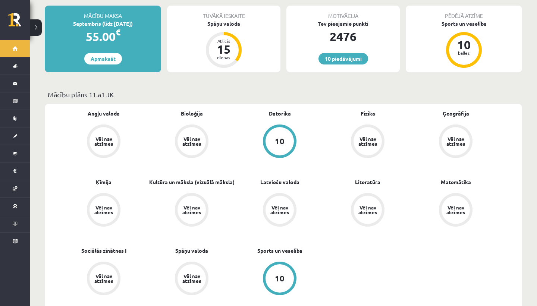
scroll to position [158, 0]
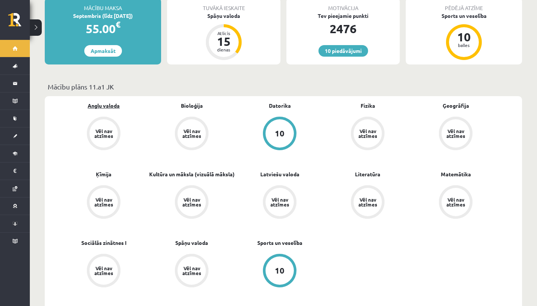
click at [110, 102] on link "Angļu valoda" at bounding box center [104, 106] width 32 height 8
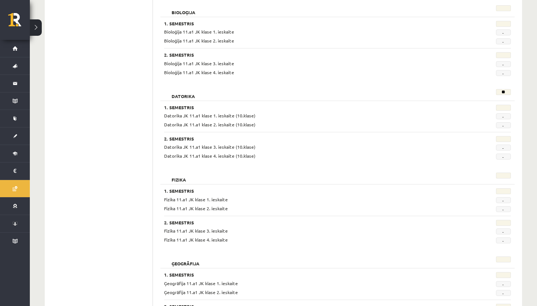
scroll to position [213, 0]
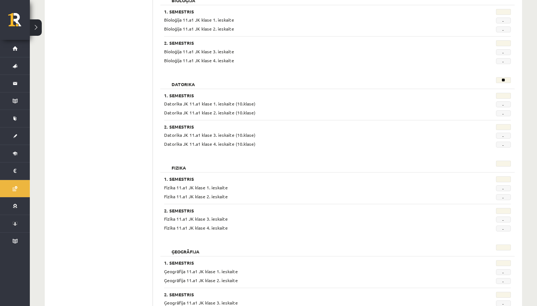
drag, startPoint x: 162, startPoint y: 94, endPoint x: 266, endPoint y: 149, distance: 117.2
click at [266, 149] on div "Datorika ** 1. Semestris Datorika JK 11.a1 klase 1. ieskaite (10.klase) - Dator…" at bounding box center [337, 113] width 354 height 80
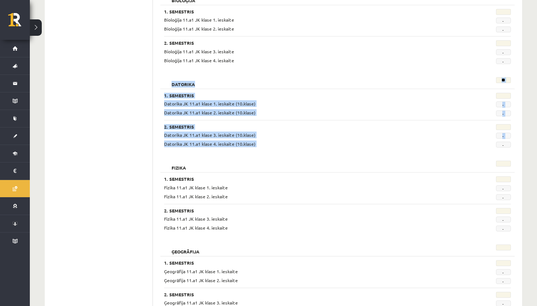
drag, startPoint x: 266, startPoint y: 149, endPoint x: 169, endPoint y: 83, distance: 117.2
click at [169, 83] on div "Datorika ** 1. Semestris Datorika JK 11.a1 klase 1. ieskaite (10.klase) - Dator…" at bounding box center [337, 113] width 354 height 80
click at [169, 83] on h2 "Datorika" at bounding box center [183, 80] width 38 height 7
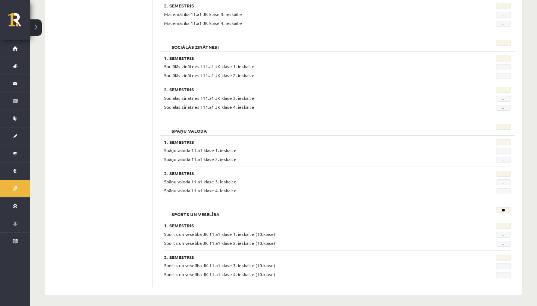
scroll to position [924, 0]
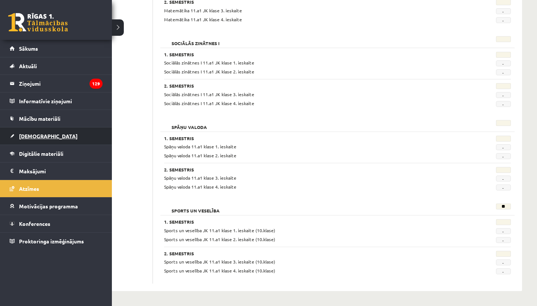
click at [37, 132] on link "[DEMOGRAPHIC_DATA]" at bounding box center [56, 135] width 93 height 17
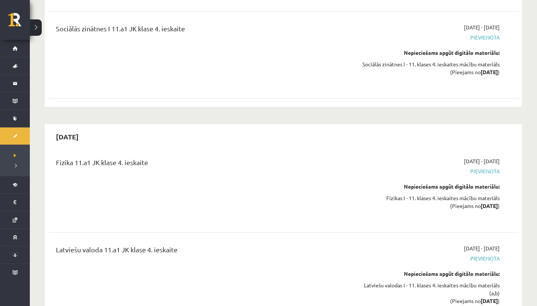
scroll to position [6351, 0]
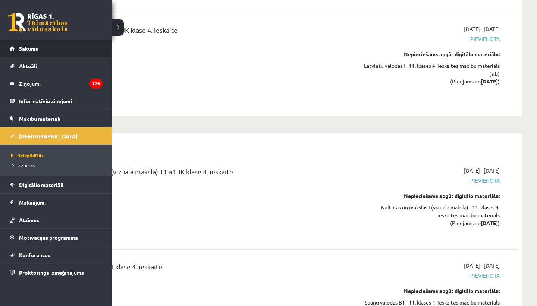
click at [13, 49] on link "Sākums" at bounding box center [56, 48] width 93 height 17
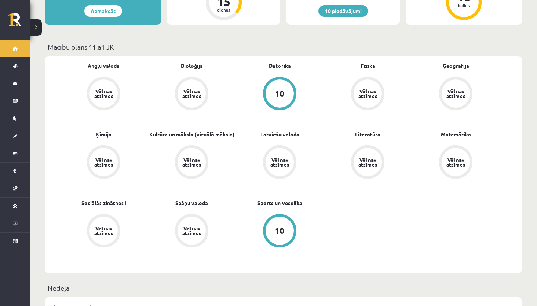
scroll to position [199, 0]
click at [101, 56] on div "Angļu valoda Vēl nav atzīmes Bioloģija Vēl nav atzīmes [GEOGRAPHIC_DATA] 10 Fiz…" at bounding box center [283, 164] width 477 height 217
click at [101, 61] on link "Angļu valoda" at bounding box center [104, 65] width 32 height 8
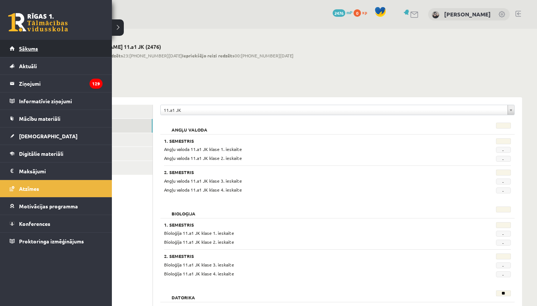
click at [17, 48] on link "Sākums" at bounding box center [56, 48] width 93 height 17
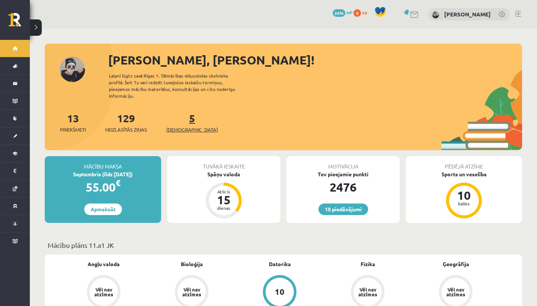
click at [180, 126] on span "[DEMOGRAPHIC_DATA]" at bounding box center [191, 129] width 51 height 7
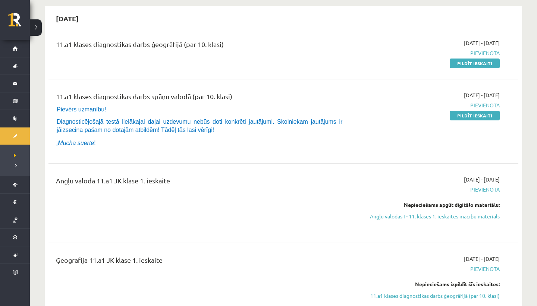
scroll to position [87, 0]
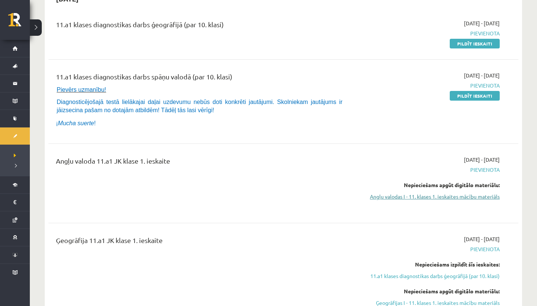
click at [408, 196] on link "Angļu valodas I - 11. klases 1. ieskaites mācību materiāls" at bounding box center [429, 197] width 140 height 8
click at [444, 197] on link "Angļu valodas I - 11. klases 1. ieskaites mācību materiāls" at bounding box center [429, 197] width 140 height 8
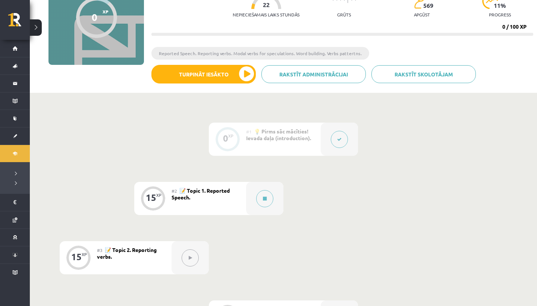
scroll to position [75, 0]
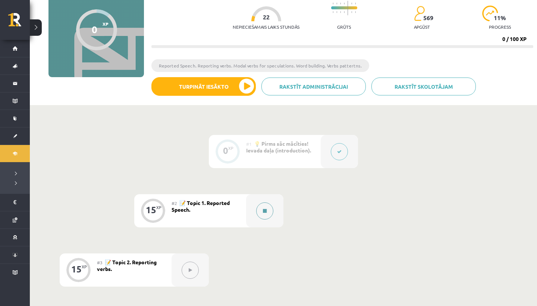
click at [269, 207] on button at bounding box center [264, 210] width 17 height 17
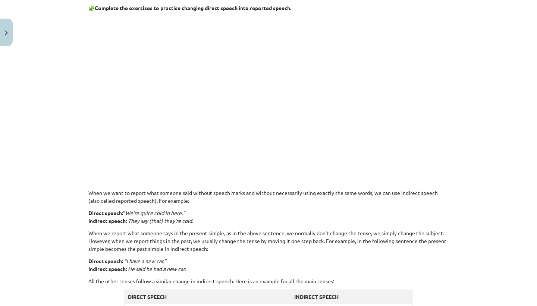
scroll to position [309, 0]
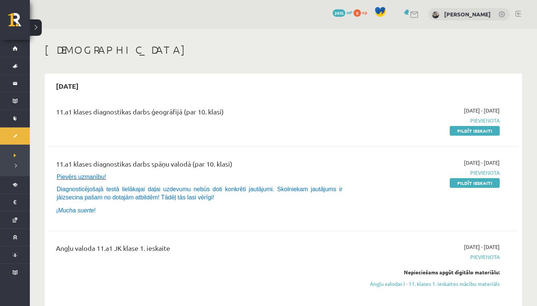
scroll to position [82, 0]
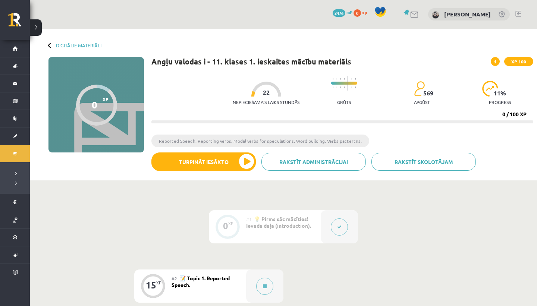
scroll to position [75, 0]
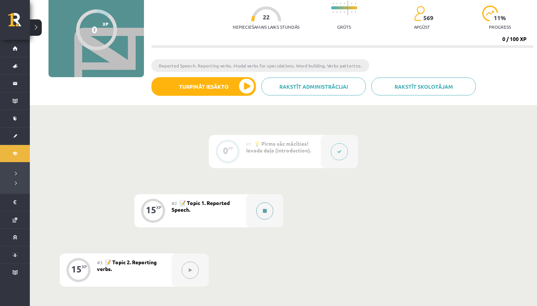
click at [269, 214] on button at bounding box center [264, 210] width 17 height 17
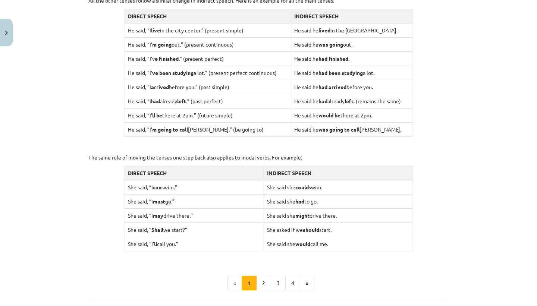
scroll to position [632, 0]
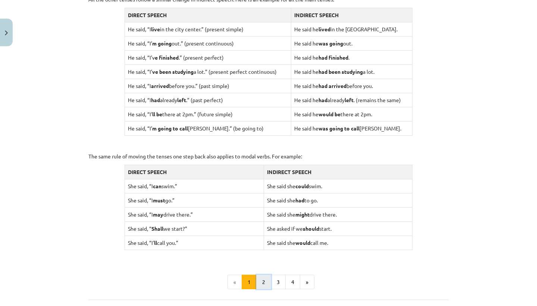
click at [261, 275] on button "2" at bounding box center [263, 282] width 15 height 15
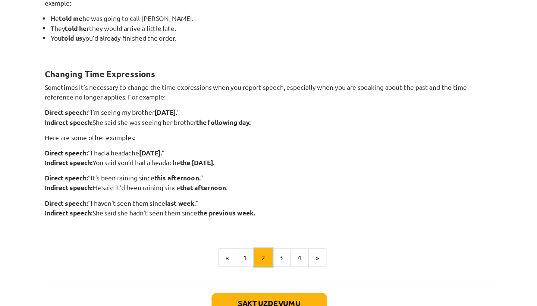
scroll to position [113, 0]
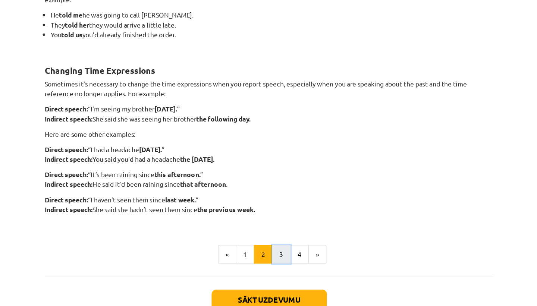
click at [278, 253] on button "3" at bounding box center [278, 256] width 15 height 15
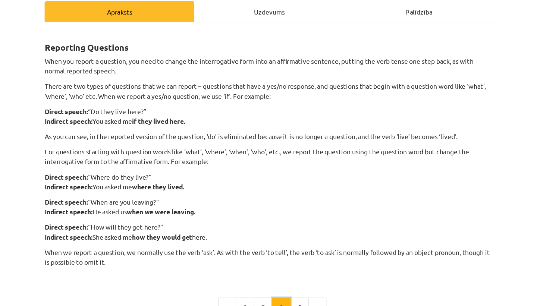
scroll to position [110, 0]
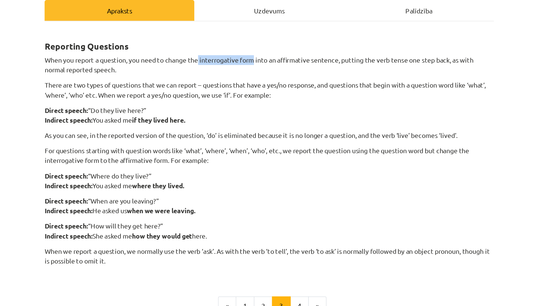
drag, startPoint x: 212, startPoint y: 48, endPoint x: 258, endPoint y: 48, distance: 46.2
click at [258, 48] on p "When you report a question, you need to change the interrogative form into an a…" at bounding box center [268, 52] width 360 height 16
copy p "interrogative form"
click at [266, 60] on div "Reporting Questions When you report a question, you need to change the interrog…" at bounding box center [268, 122] width 360 height 197
click at [278, 49] on p "When you report a question, you need to change the interrogative form into an a…" at bounding box center [268, 52] width 360 height 16
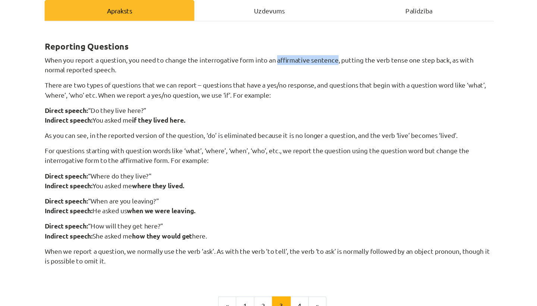
drag, startPoint x: 276, startPoint y: 48, endPoint x: 324, endPoint y: 48, distance: 48.4
click at [324, 48] on p "When you report a question, you need to change the interrogative form into an a…" at bounding box center [268, 52] width 360 height 16
copy p "affirmative sentence"
click at [54, 54] on div "Mācību tēma: Angļu valodas i - 11. klases 1. ieskaites mācību materiāls #2 📝 To…" at bounding box center [268, 153] width 537 height 306
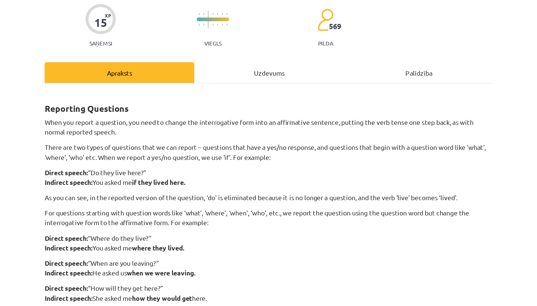
scroll to position [0, 0]
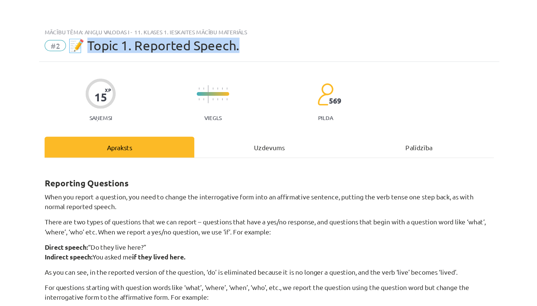
drag, startPoint x: 122, startPoint y: 38, endPoint x: 292, endPoint y: 43, distance: 170.0
click at [292, 43] on div "Mācību tēma: Angļu valodas i - 11. klases 1. ieskaites mācību materiāls #2 📝 To…" at bounding box center [268, 34] width 369 height 31
drag, startPoint x: 125, startPoint y: 41, endPoint x: 202, endPoint y: 44, distance: 76.8
click at [202, 44] on div "Mācību tēma: Angļu valodas i - 11. klases 1. ieskaites mācību materiāls #2 📝 To…" at bounding box center [268, 34] width 369 height 31
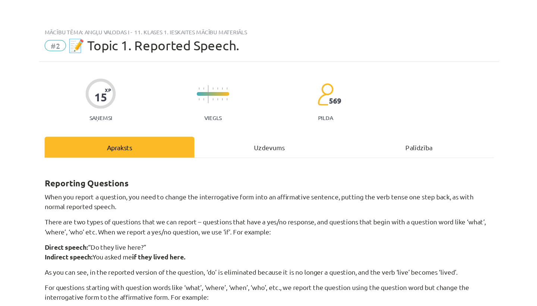
click at [99, 38] on span "#2" at bounding box center [96, 36] width 17 height 9
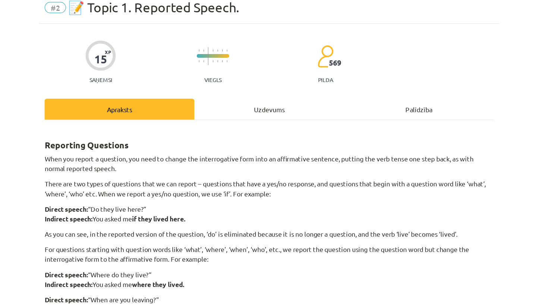
click at [263, 86] on div "Uzdevums" at bounding box center [268, 87] width 120 height 17
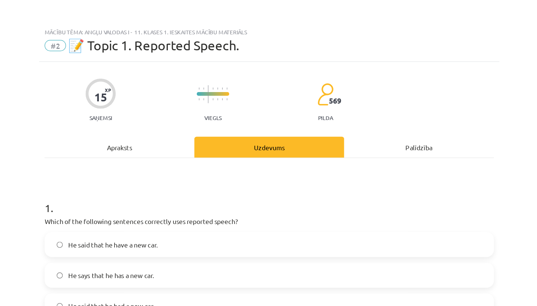
click at [157, 117] on div "Apraksts" at bounding box center [148, 118] width 120 height 17
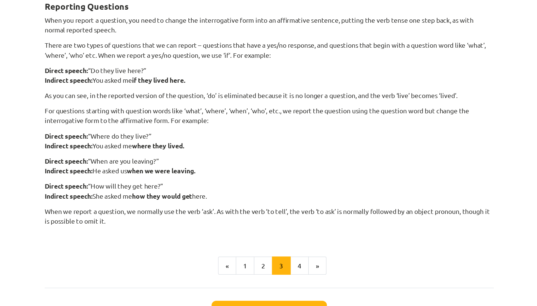
scroll to position [75, 0]
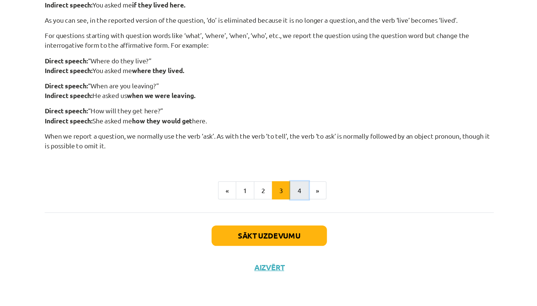
click at [290, 219] on button "4" at bounding box center [292, 213] width 15 height 15
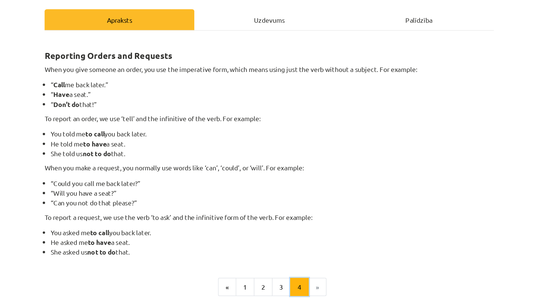
scroll to position [109, 0]
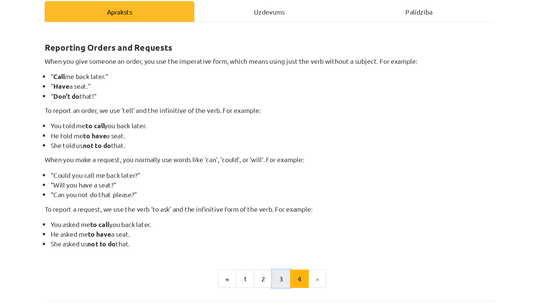
click at [271, 228] on button "3" at bounding box center [278, 223] width 15 height 15
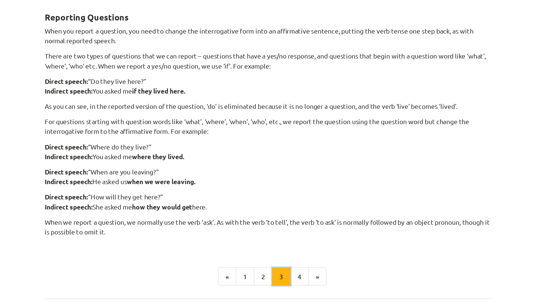
scroll to position [119, 0]
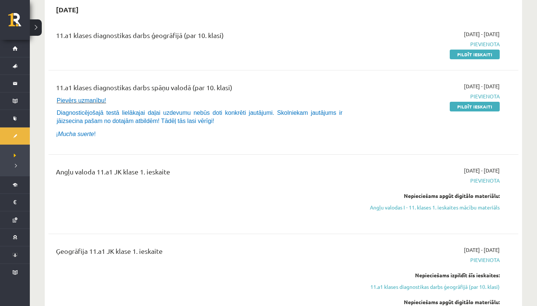
scroll to position [61, 0]
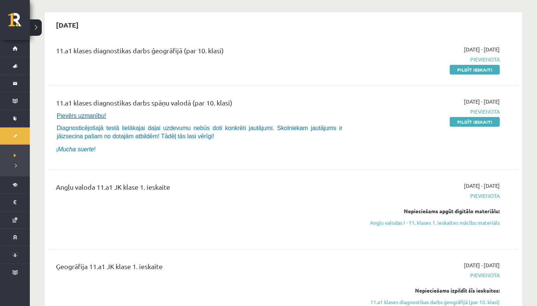
click at [427, 227] on div "[DATE] - [DATE] [GEOGRAPHIC_DATA] Nepieciešams apgūt digitālo materiālu: Angļu …" at bounding box center [429, 209] width 152 height 55
click at [427, 226] on link "Angļu valodas I - 11. klases 1. ieskaites mācību materiāls" at bounding box center [429, 223] width 140 height 8
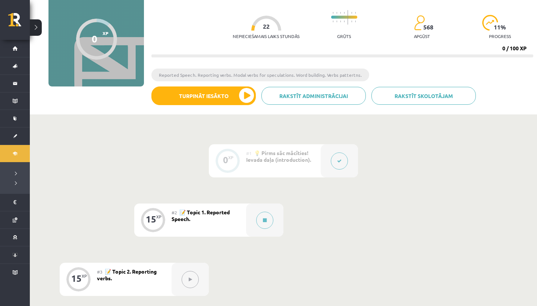
scroll to position [66, 0]
click at [255, 211] on div at bounding box center [264, 219] width 37 height 33
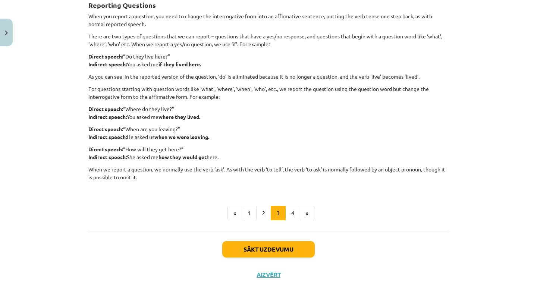
scroll to position [141, 0]
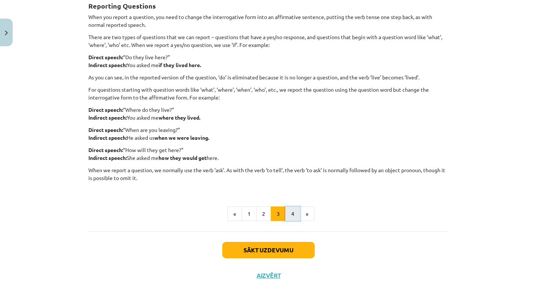
click at [295, 215] on button "4" at bounding box center [292, 213] width 15 height 15
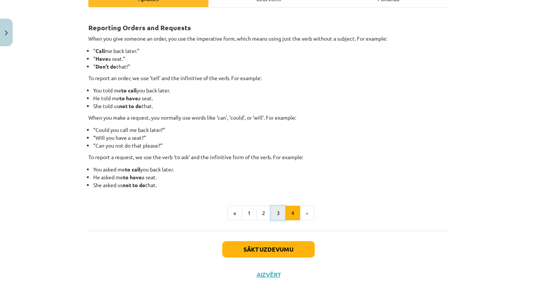
click at [279, 216] on button "3" at bounding box center [278, 213] width 15 height 15
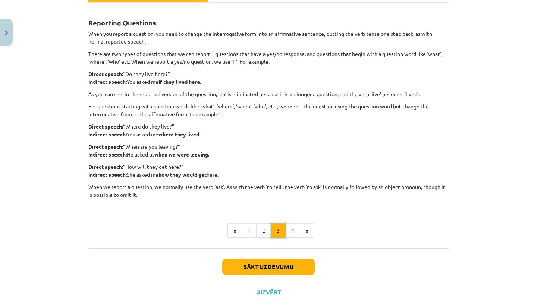
scroll to position [117, 0]
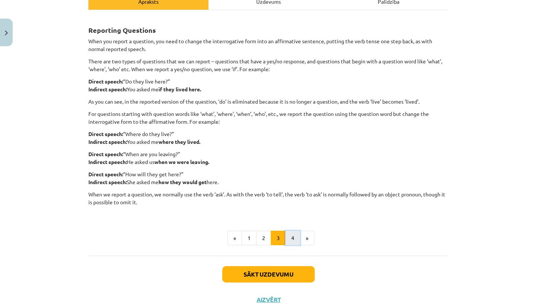
click at [292, 234] on button "4" at bounding box center [292, 238] width 15 height 15
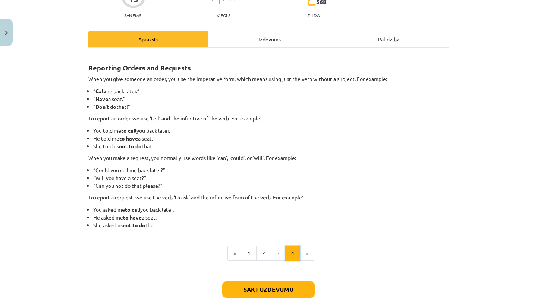
scroll to position [68, 0]
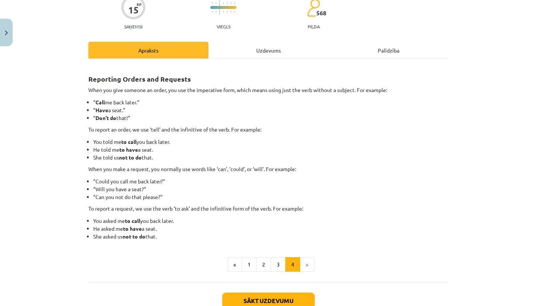
click at [259, 60] on div "Reporting Orders and Requests When you give someone an order, you use the imper…" at bounding box center [268, 170] width 360 height 223
click at [256, 52] on div "Uzdevums" at bounding box center [268, 50] width 120 height 17
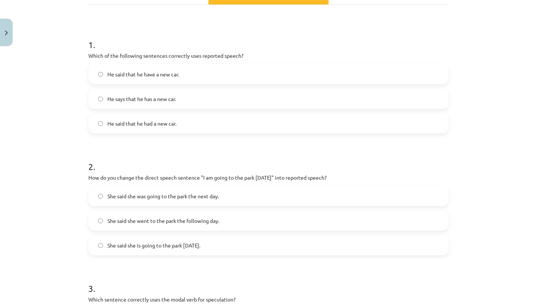
scroll to position [0, 0]
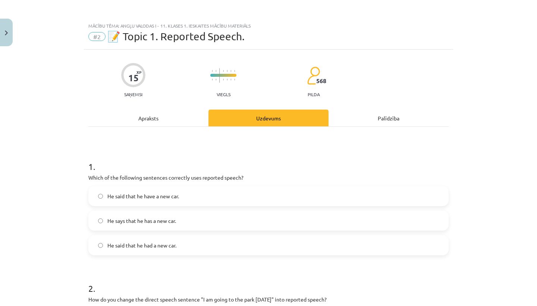
click at [142, 126] on hr at bounding box center [268, 126] width 360 height 0
click at [1, 25] on button "Close" at bounding box center [6, 33] width 13 height 28
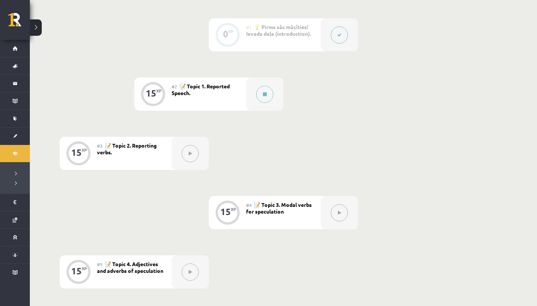
scroll to position [190, 0]
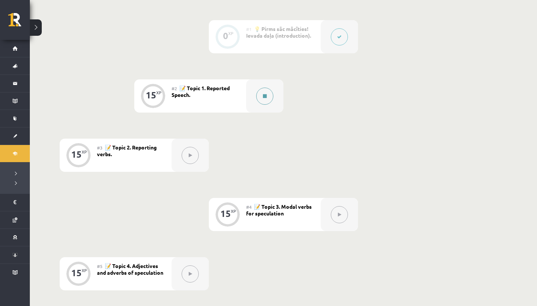
click at [267, 97] on button at bounding box center [264, 96] width 17 height 17
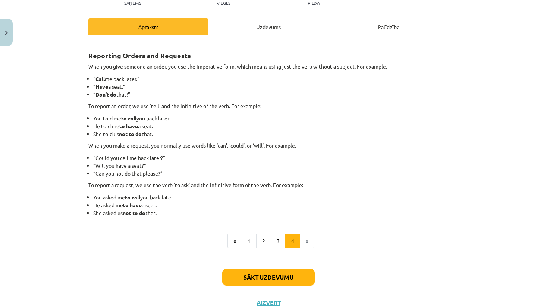
scroll to position [91, 0]
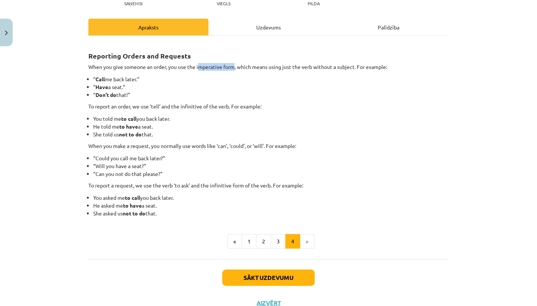
drag, startPoint x: 199, startPoint y: 67, endPoint x: 235, endPoint y: 66, distance: 36.2
click at [235, 66] on p "When you give someone an order, you use the imperative form, which means using …" at bounding box center [268, 67] width 360 height 8
copy p "mperative form"
click at [199, 68] on p "When you give someone an order, you use the imperative form, which means using …" at bounding box center [268, 67] width 360 height 8
drag, startPoint x: 197, startPoint y: 69, endPoint x: 235, endPoint y: 70, distance: 38.0
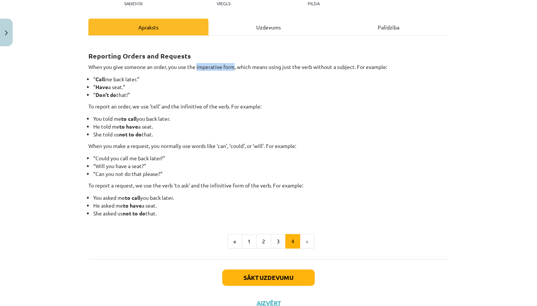
click at [235, 70] on p "When you give someone an order, you use the imperative form, which means using …" at bounding box center [268, 67] width 360 height 8
copy p "imperative form"
click at [214, 184] on p "To report a request, we use the verb ‘to ask’ and the infinitive form of the ve…" at bounding box center [268, 185] width 360 height 8
drag, startPoint x: 213, startPoint y: 184, endPoint x: 246, endPoint y: 186, distance: 32.8
click at [246, 186] on p "To report a request, we use the verb ‘to ask’ and the infinitive form of the ve…" at bounding box center [268, 185] width 360 height 8
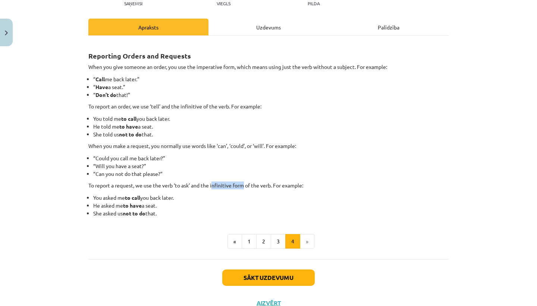
copy p "nfinitive form"
click at [233, 50] on h2 "Reporting Orders and Requests" at bounding box center [268, 51] width 360 height 18
drag, startPoint x: 200, startPoint y: 67, endPoint x: 232, endPoint y: 66, distance: 32.0
click at [232, 66] on p "When you give someone an order, you use the imperative form, which means using …" at bounding box center [268, 67] width 360 height 8
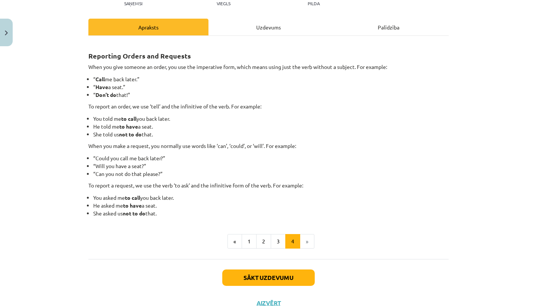
click at [199, 66] on p "When you give someone an order, you use the imperative form, which means using …" at bounding box center [268, 67] width 360 height 8
drag, startPoint x: 197, startPoint y: 66, endPoint x: 235, endPoint y: 65, distance: 37.7
click at [235, 65] on p "When you give someone an order, you use the imperative form, which means using …" at bounding box center [268, 67] width 360 height 8
copy p "imperative form"
click at [168, 151] on div "Reporting Orders and Requests When you give someone an order, you use the imper…" at bounding box center [268, 129] width 360 height 175
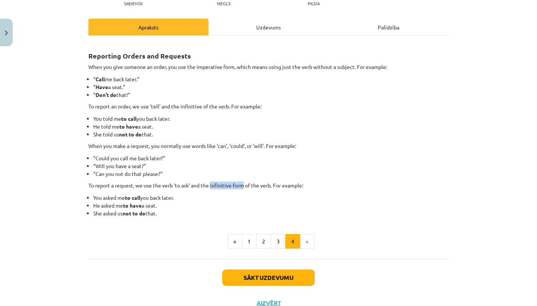
drag, startPoint x: 212, startPoint y: 186, endPoint x: 246, endPoint y: 186, distance: 33.9
click at [246, 186] on p "To report a request, we use the verb ‘to ask’ and the infinitive form of the ve…" at bounding box center [268, 185] width 360 height 8
copy p "infinitive form"
click at [208, 106] on p "To report an order, we use ‘tell’ and the infinitive of the verb. For example:" at bounding box center [268, 106] width 360 height 8
click at [277, 244] on button "3" at bounding box center [278, 241] width 15 height 15
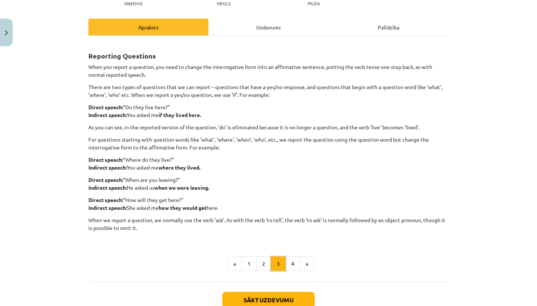
scroll to position [119, 0]
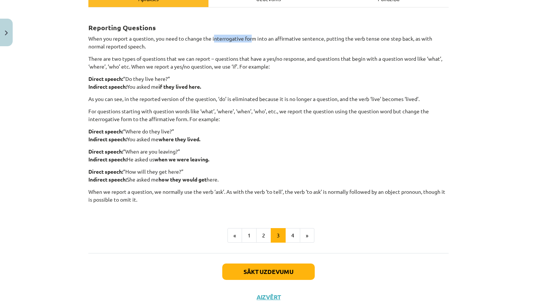
drag, startPoint x: 214, startPoint y: 39, endPoint x: 253, endPoint y: 37, distance: 39.2
click at [253, 37] on p "When you report a question, you need to change the interrogative form into an a…" at bounding box center [268, 43] width 360 height 16
drag, startPoint x: 213, startPoint y: 39, endPoint x: 257, endPoint y: 39, distance: 43.6
click at [257, 39] on p "When you report a question, you need to change the interrogative form into an a…" at bounding box center [268, 43] width 360 height 16
copy p "interrogative form"
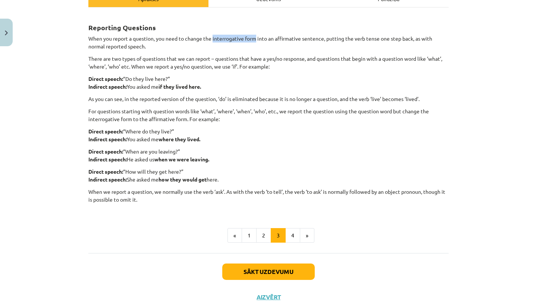
click at [233, 34] on div "Reporting Questions When you report a question, you need to change the interrog…" at bounding box center [268, 112] width 360 height 197
drag, startPoint x: 213, startPoint y: 38, endPoint x: 303, endPoint y: 40, distance: 89.8
click at [303, 40] on p "When you report a question, you need to change the interrogative form into an a…" at bounding box center [268, 43] width 360 height 16
copy p "interrogative form into an affirmative"
click at [156, 68] on p "There are two types of questions that we can report – questions that have a yes…" at bounding box center [268, 63] width 360 height 16
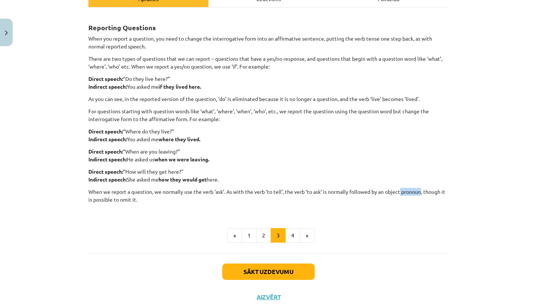
drag, startPoint x: 402, startPoint y: 193, endPoint x: 424, endPoint y: 192, distance: 22.0
click at [424, 192] on p "When we report a question, we normally use the verb ‘ask’. As with the verb ‘to…" at bounding box center [268, 199] width 360 height 23
copy p "pronoun"
click at [297, 177] on p "Direct speech: “How will they get here?” Indirect speech: She asked me how they…" at bounding box center [268, 176] width 360 height 16
click at [246, 275] on button "Sākt uzdevumu" at bounding box center [268, 271] width 92 height 16
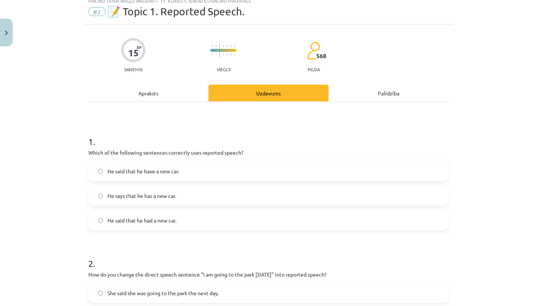
scroll to position [19, 0]
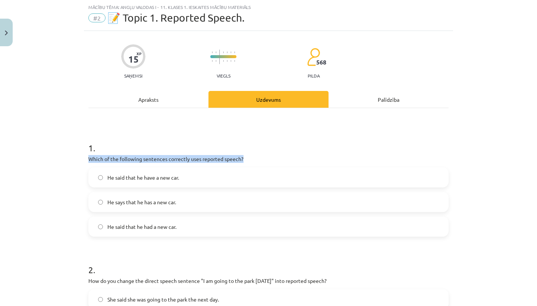
click at [83, 162] on div "Mācību tēma: Angļu valodas i - 11. klases 1. ieskaites mācību materiāls #2 📝 To…" at bounding box center [268, 153] width 537 height 306
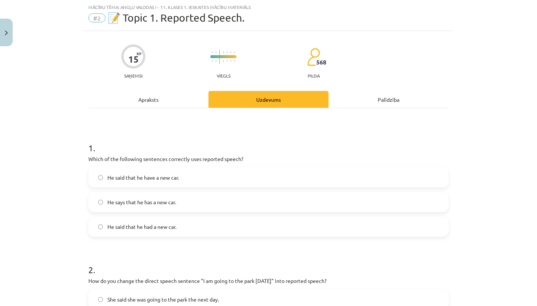
click at [154, 227] on span "He said that he had a new car." at bounding box center [141, 227] width 69 height 8
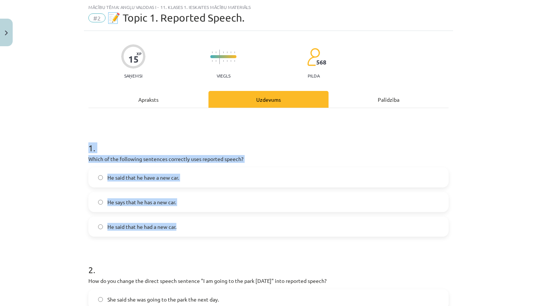
drag, startPoint x: 85, startPoint y: 150, endPoint x: 182, endPoint y: 235, distance: 129.4
copy div "1 . Which of the following sentences correctly uses reported speech? He said th…"
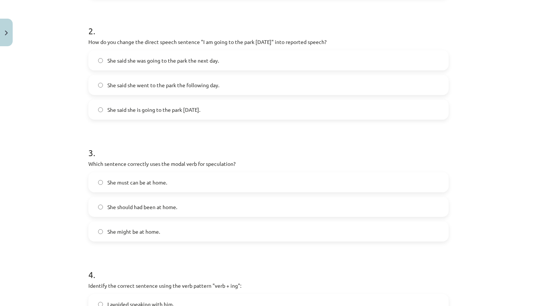
scroll to position [258, 0]
click at [123, 90] on label "She said she went to the park the following day." at bounding box center [268, 84] width 358 height 19
drag, startPoint x: 81, startPoint y: 34, endPoint x: 196, endPoint y: 113, distance: 139.7
click at [195, 113] on div "Mācību tēma: Angļu valodas i - 11. klases 1. ieskaites mācību materiāls #2 📝 To…" at bounding box center [268, 153] width 537 height 306
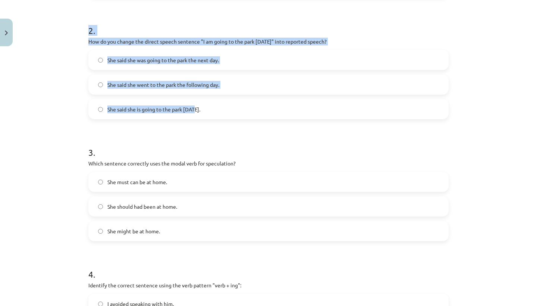
copy div "2 . How do you change the direct speech sentence "I am going to the park tomorr…"
click at [145, 64] on label "She said she was going to the park the next day." at bounding box center [268, 60] width 358 height 19
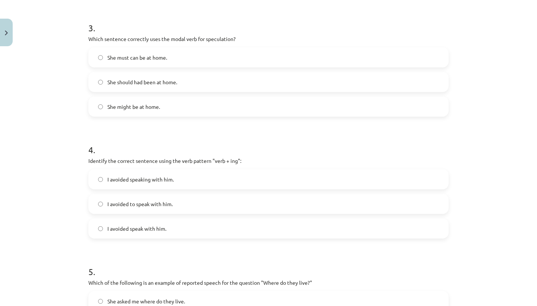
scroll to position [387, 0]
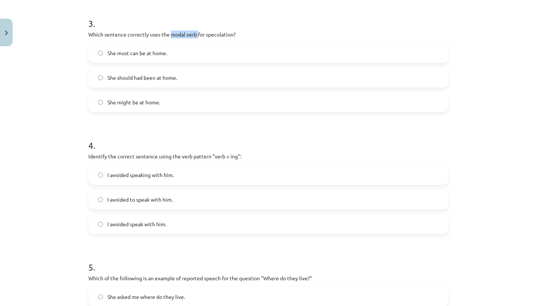
drag, startPoint x: 170, startPoint y: 35, endPoint x: 197, endPoint y: 33, distance: 27.7
click at [197, 33] on p "Which sentence correctly uses the modal verb for speculation?" at bounding box center [268, 35] width 360 height 8
click at [85, 31] on div "15 XP Saņemsi Viegls 568 pilda Apraksts Uzdevums Palīdzība 1 . Which of the fol…" at bounding box center [268, 43] width 369 height 761
drag, startPoint x: 205, startPoint y: 34, endPoint x: 238, endPoint y: 35, distance: 33.2
click at [238, 35] on p "Which sentence correctly uses the modal verb for speculation?" at bounding box center [268, 35] width 360 height 8
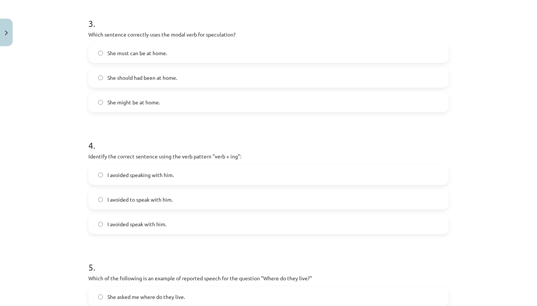
click at [45, 39] on div "Mācību tēma: Angļu valodas i - 11. klases 1. ieskaites mācību materiāls #2 📝 To…" at bounding box center [268, 153] width 537 height 306
click at [92, 34] on p "Which sentence correctly uses the modal verb for speculation?" at bounding box center [268, 35] width 360 height 8
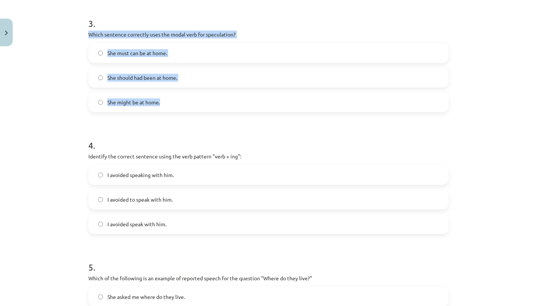
drag, startPoint x: 88, startPoint y: 37, endPoint x: 165, endPoint y: 101, distance: 101.0
click at [165, 101] on div "3 . Which sentence correctly uses the modal verb for speculation? She must can …" at bounding box center [268, 58] width 360 height 107
click at [75, 41] on div "Mācību tēma: Angļu valodas i - 11. klases 1. ieskaites mācību materiāls #2 📝 To…" at bounding box center [268, 153] width 537 height 306
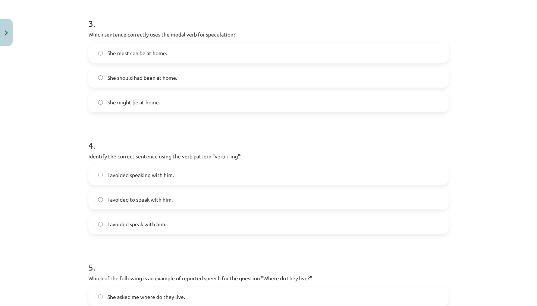
click at [94, 100] on label "She might be at home." at bounding box center [268, 102] width 358 height 19
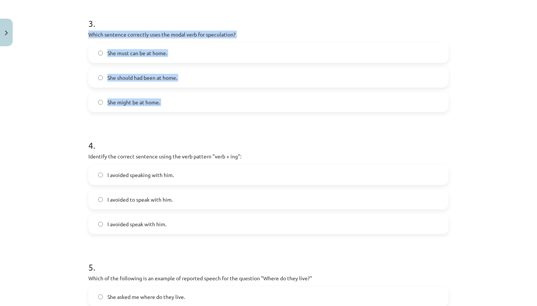
drag, startPoint x: 72, startPoint y: 34, endPoint x: 170, endPoint y: 114, distance: 126.8
click at [170, 114] on div "Mācību tēma: Angļu valodas i - 11. klases 1. ieskaites mācību materiāls #2 📝 To…" at bounding box center [268, 153] width 537 height 306
click at [72, 143] on div "Mācību tēma: Angļu valodas i - 11. klases 1. ieskaites mācību materiāls #2 📝 To…" at bounding box center [268, 153] width 537 height 306
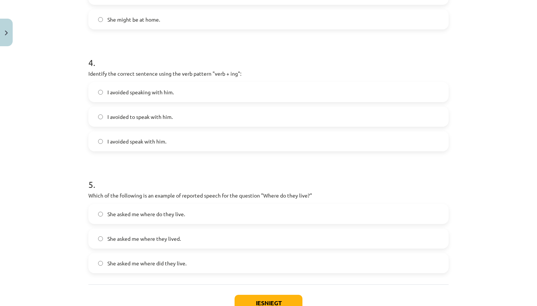
scroll to position [470, 0]
click at [129, 85] on label "I avoided speaking with him." at bounding box center [268, 91] width 358 height 19
click at [80, 69] on div "Mācību tēma: Angļu valodas i - 11. klases 1. ieskaites mācību materiāls #2 📝 To…" at bounding box center [268, 153] width 537 height 306
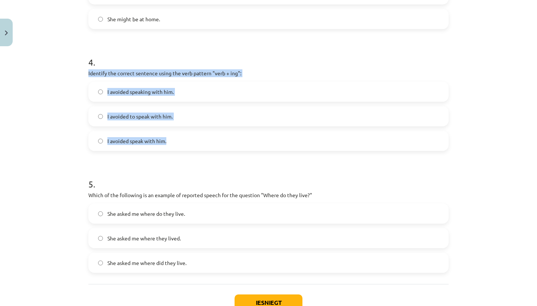
drag, startPoint x: 83, startPoint y: 73, endPoint x: 203, endPoint y: 138, distance: 136.9
click at [203, 138] on div "Mācību tēma: Angļu valodas i - 11. klases 1. ieskaites mācību materiāls #2 📝 To…" at bounding box center [268, 153] width 537 height 306
click at [62, 181] on div "Mācību tēma: Angļu valodas i - 11. klases 1. ieskaites mācību materiāls #2 📝 To…" at bounding box center [268, 153] width 537 height 306
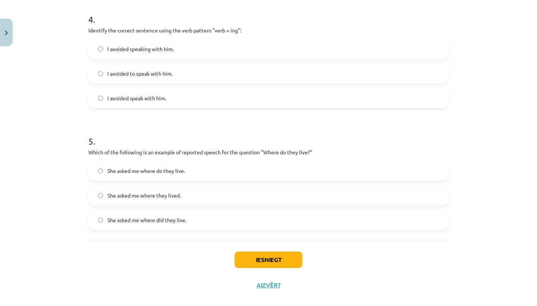
scroll to position [523, 0]
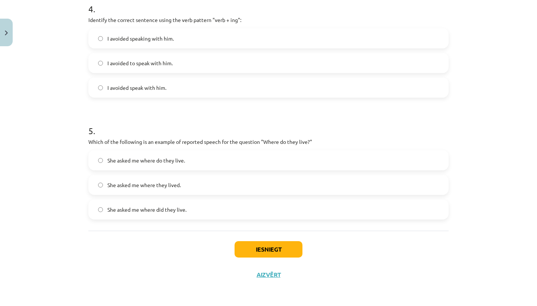
click at [109, 192] on label "She asked me where they lived." at bounding box center [268, 185] width 358 height 19
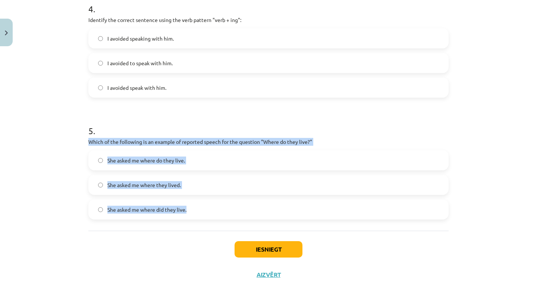
drag, startPoint x: 83, startPoint y: 142, endPoint x: 188, endPoint y: 210, distance: 124.9
click at [188, 210] on div "Mācību tēma: Angļu valodas i - 11. klases 1. ieskaites mācību materiāls #2 📝 To…" at bounding box center [268, 153] width 537 height 306
click at [60, 183] on div "Mācību tēma: Angļu valodas i - 11. klases 1. ieskaites mācību materiāls #2 📝 To…" at bounding box center [268, 153] width 537 height 306
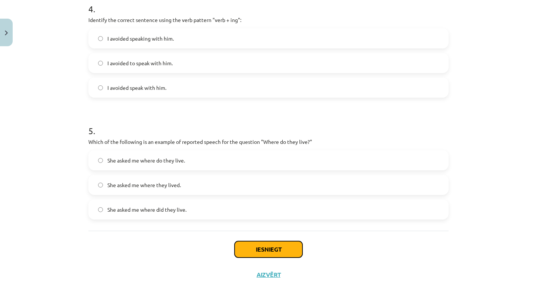
click at [269, 255] on button "Iesniegt" at bounding box center [268, 249] width 68 height 16
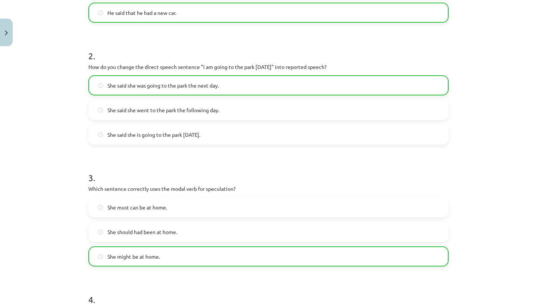
scroll to position [547, 0]
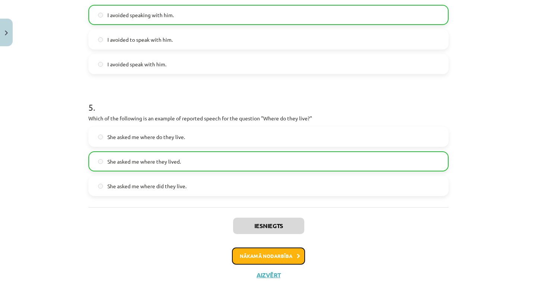
click at [249, 255] on button "Nākamā nodarbība" at bounding box center [268, 255] width 73 height 17
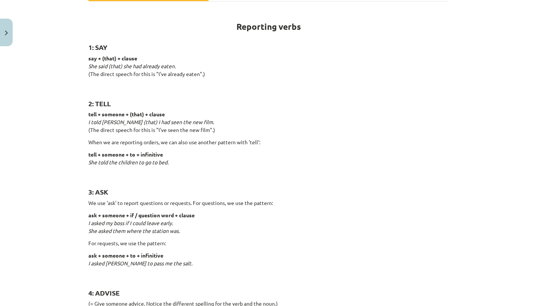
scroll to position [124, 0]
drag, startPoint x: 86, startPoint y: 61, endPoint x: 88, endPoint y: 58, distance: 4.0
drag, startPoint x: 82, startPoint y: 48, endPoint x: 92, endPoint y: 54, distance: 11.9
click at [92, 54] on div "Mācību tēma: Angļu valodas i - 11. klases 1. ieskaites mācību materiāls #3 📝 To…" at bounding box center [268, 153] width 537 height 306
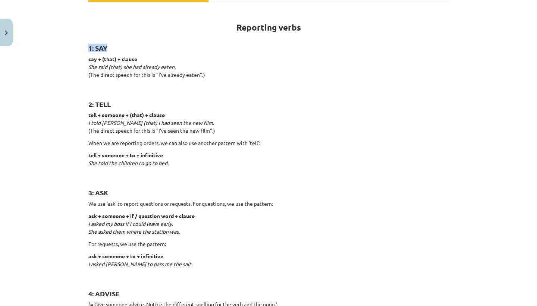
drag, startPoint x: 121, startPoint y: 58, endPoint x: 136, endPoint y: 58, distance: 15.3
click at [136, 58] on strong "say + (that) + clause" at bounding box center [112, 59] width 49 height 7
drag, startPoint x: 136, startPoint y: 58, endPoint x: 123, endPoint y: 56, distance: 13.5
click at [123, 56] on strong "say + (that) + clause" at bounding box center [112, 59] width 49 height 7
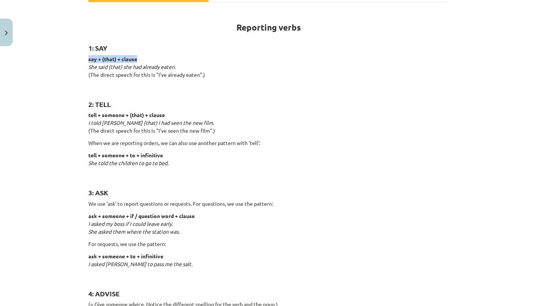
drag, startPoint x: 84, startPoint y: 59, endPoint x: 142, endPoint y: 60, distance: 58.1
click at [226, 124] on p "tell + someone + (that) + clause I told John (that) I had seen the new film. (T…" at bounding box center [268, 122] width 360 height 23
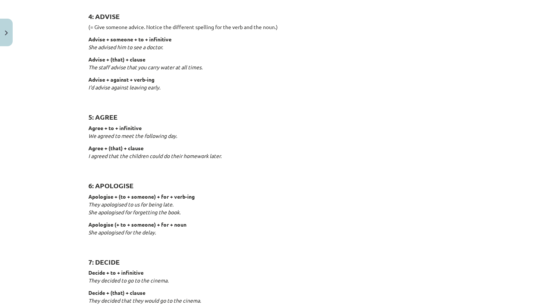
scroll to position [401, 0]
drag, startPoint x: 275, startPoint y: 28, endPoint x: 266, endPoint y: 27, distance: 9.0
click at [266, 27] on p "(= Give someone advice. Notice the different spelling for the verb and the noun…" at bounding box center [268, 27] width 360 height 8
click at [62, 44] on div "Mācību tēma: Angļu valodas i - 11. klases 1. ieskaites mācību materiāls #3 📝 To…" at bounding box center [268, 153] width 537 height 306
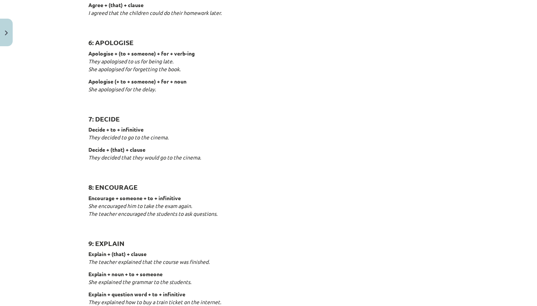
scroll to position [543, 0]
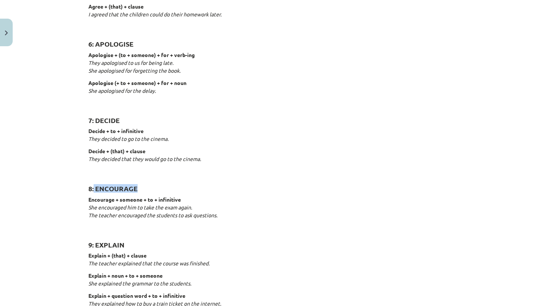
drag, startPoint x: 94, startPoint y: 189, endPoint x: 154, endPoint y: 190, distance: 60.0
click at [154, 190] on h2 "8: ENCOURAGE" at bounding box center [268, 184] width 360 height 18
click at [56, 159] on div "Mācību tēma: Angļu valodas i - 11. klases 1. ieskaites mācību materiāls #3 📝 To…" at bounding box center [268, 153] width 537 height 306
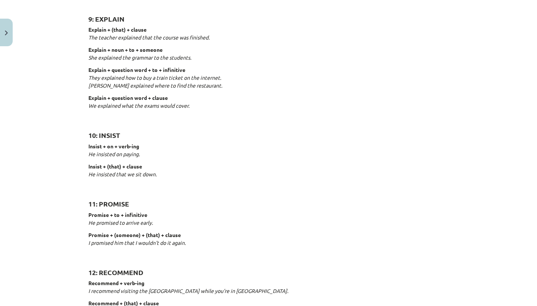
scroll to position [774, 0]
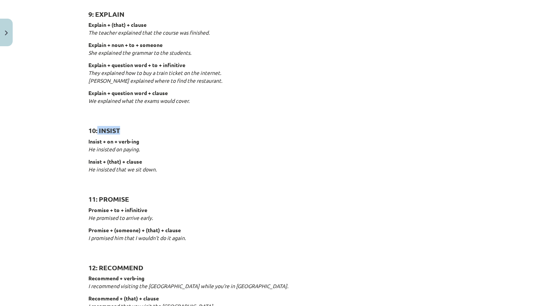
drag, startPoint x: 98, startPoint y: 127, endPoint x: 138, endPoint y: 126, distance: 40.7
click at [138, 126] on h2 "10: INSIST" at bounding box center [268, 126] width 360 height 18
click at [55, 54] on div "Mācību tēma: Angļu valodas i - 11. klases 1. ieskaites mācību materiāls #3 📝 To…" at bounding box center [268, 153] width 537 height 306
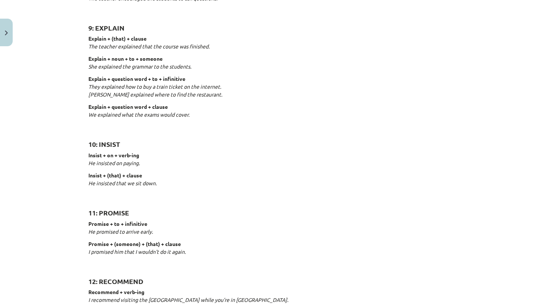
scroll to position [1132, 0]
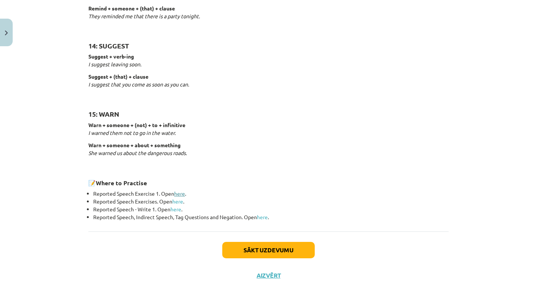
click at [180, 193] on link "here" at bounding box center [179, 193] width 11 height 7
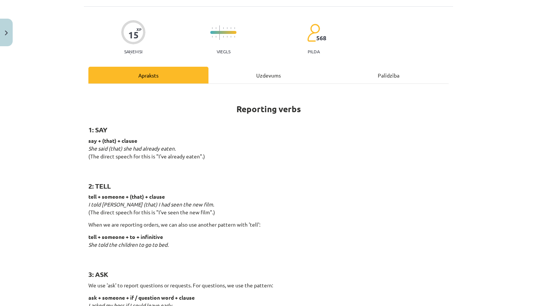
scroll to position [0, 0]
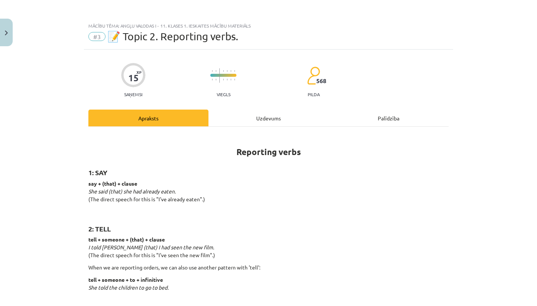
click at [256, 111] on div "Uzdevums" at bounding box center [268, 118] width 120 height 17
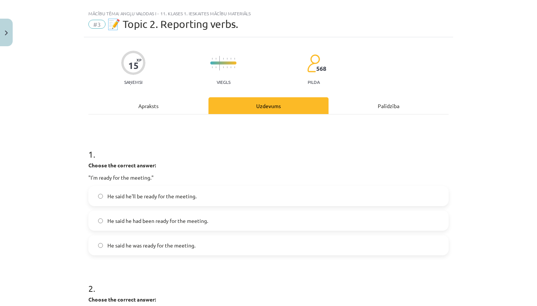
scroll to position [19, 0]
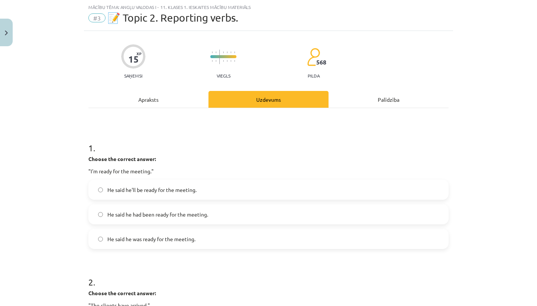
click at [211, 236] on label "He said he was ready for the meeting." at bounding box center [268, 239] width 358 height 19
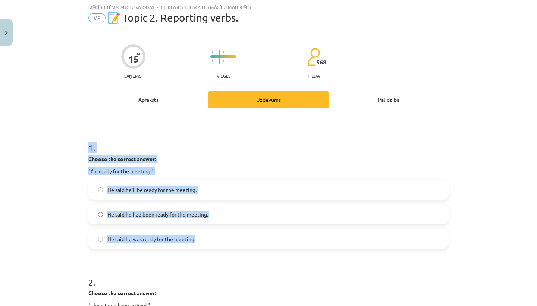
drag, startPoint x: 205, startPoint y: 241, endPoint x: 81, endPoint y: 151, distance: 153.3
click at [81, 151] on div "Mācību tēma: Angļu valodas i - 11. klases 1. ieskaites mācību materiāls #3 📝 To…" at bounding box center [268, 153] width 537 height 306
click at [238, 168] on p ""I'm ready for the meeting."" at bounding box center [268, 171] width 360 height 8
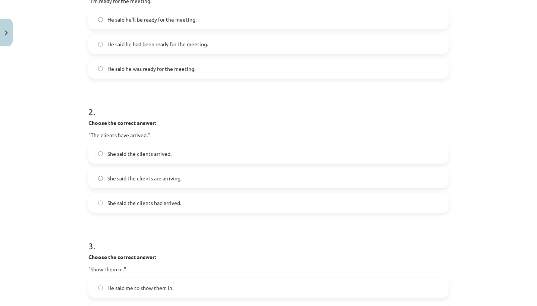
scroll to position [189, 0]
click at [183, 205] on label "She said the clients had arrived." at bounding box center [268, 202] width 358 height 19
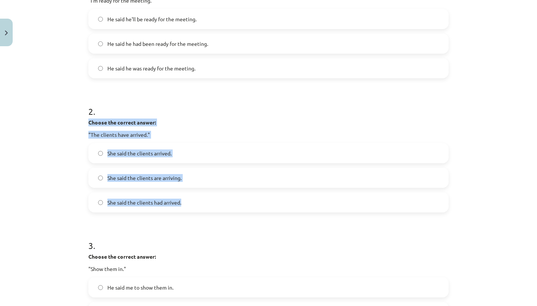
drag, startPoint x: 86, startPoint y: 122, endPoint x: 207, endPoint y: 201, distance: 144.4
click at [207, 201] on div "15 XP Saņemsi Viegls 568 pilda Apraksts Uzdevums Palīdzība 1 . Choose the corre…" at bounding box center [268, 271] width 369 height 822
click at [211, 98] on h1 "2 ." at bounding box center [268, 104] width 360 height 23
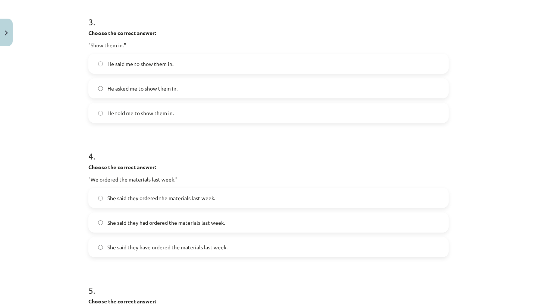
scroll to position [410, 0]
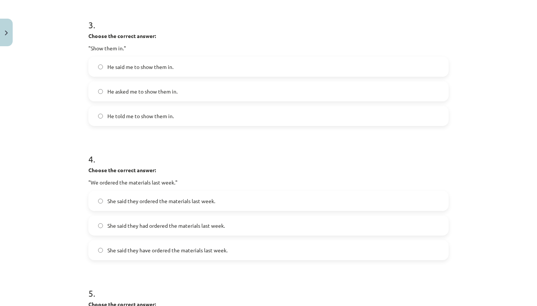
click at [169, 92] on span "He asked me to show them in." at bounding box center [142, 92] width 70 height 8
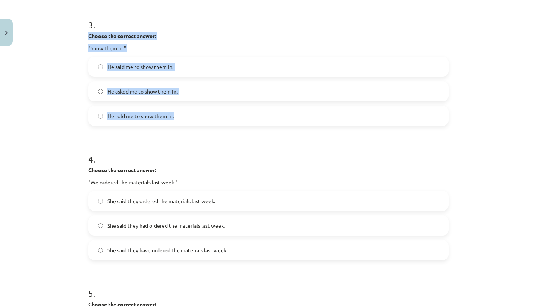
drag, startPoint x: 88, startPoint y: 35, endPoint x: 171, endPoint y: 123, distance: 121.2
click at [171, 123] on div "3 . Choose the correct answer: "Show them in." He said me to show them in. He a…" at bounding box center [268, 66] width 360 height 119
click at [171, 123] on label "He told me to show them in." at bounding box center [268, 116] width 358 height 19
drag, startPoint x: 87, startPoint y: 37, endPoint x: 174, endPoint y: 116, distance: 117.1
click at [174, 116] on div "15 XP Saņemsi Viegls 568 pilda Apraksts Uzdevums Palīdzība 1 . Choose the corre…" at bounding box center [268, 51] width 369 height 822
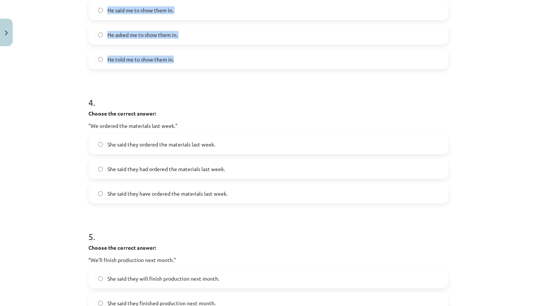
scroll to position [484, 0]
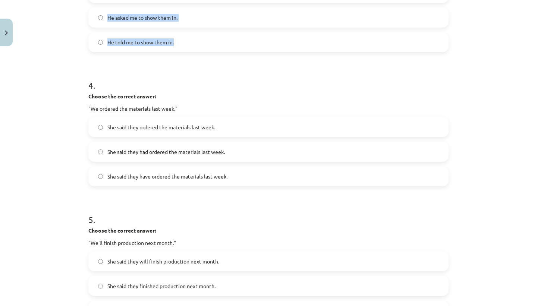
click at [219, 89] on h1 "4 ." at bounding box center [268, 78] width 360 height 23
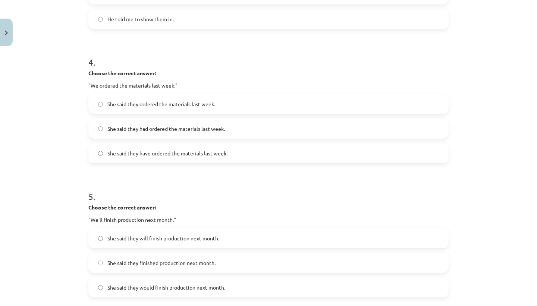
click at [176, 155] on span "She said they have ordered the materials last week." at bounding box center [167, 153] width 120 height 8
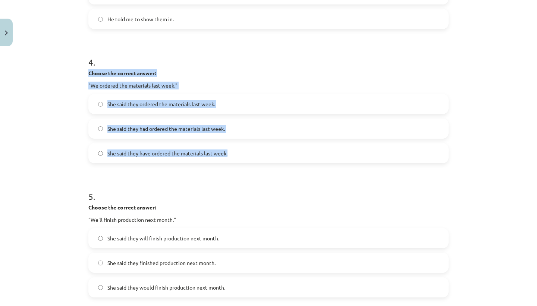
drag, startPoint x: 88, startPoint y: 71, endPoint x: 245, endPoint y: 155, distance: 178.0
click at [245, 155] on div "4 . Choose the correct answer: "We ordered the materials last week." She said t…" at bounding box center [268, 103] width 360 height 119
click at [230, 60] on h1 "4 ." at bounding box center [268, 55] width 360 height 23
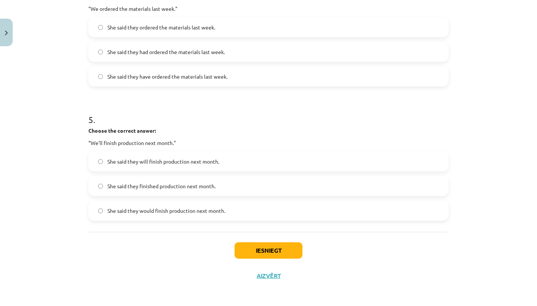
scroll to position [585, 0]
click at [164, 212] on span "She said they would finish production next month." at bounding box center [166, 210] width 118 height 8
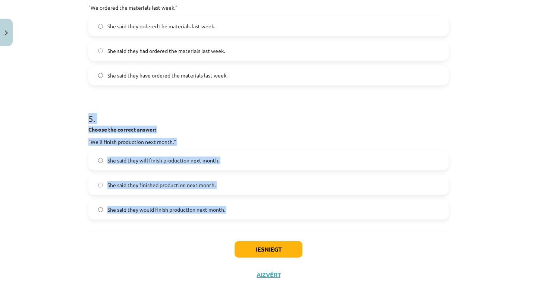
drag, startPoint x: 85, startPoint y: 116, endPoint x: 230, endPoint y: 231, distance: 185.6
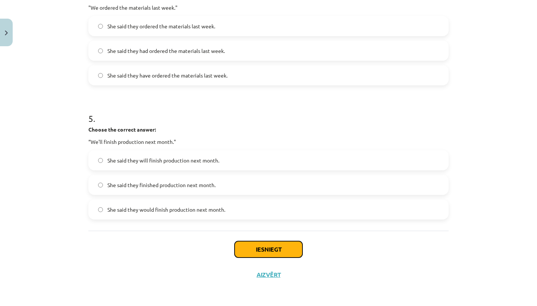
click at [264, 246] on button "Iesniegt" at bounding box center [268, 249] width 68 height 16
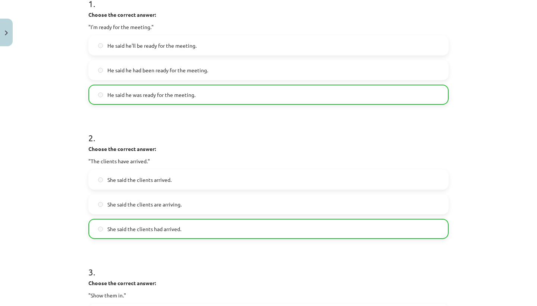
scroll to position [0, 0]
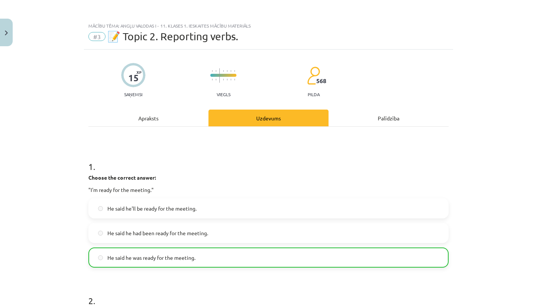
click at [145, 124] on div "Apraksts" at bounding box center [148, 118] width 120 height 17
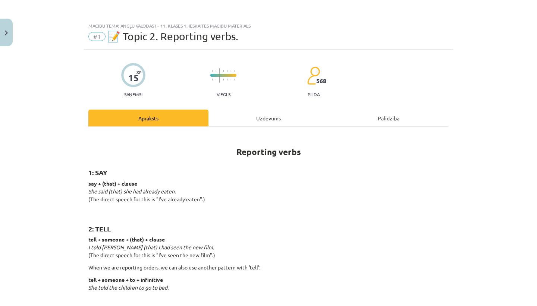
scroll to position [19, 0]
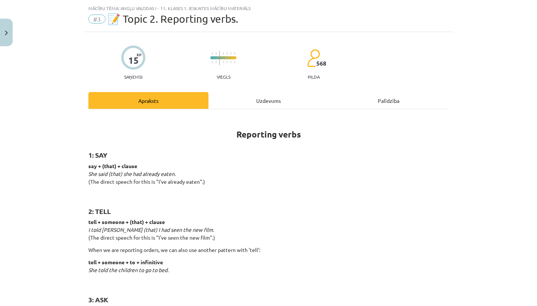
click at [145, 124] on h1 "Reporting verbs" at bounding box center [268, 127] width 360 height 23
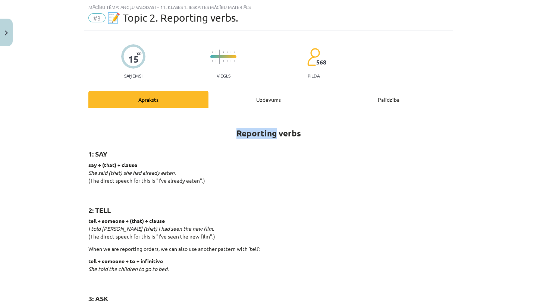
scroll to position [19, 0]
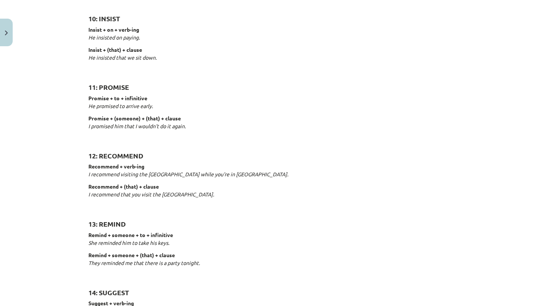
scroll to position [1156, 0]
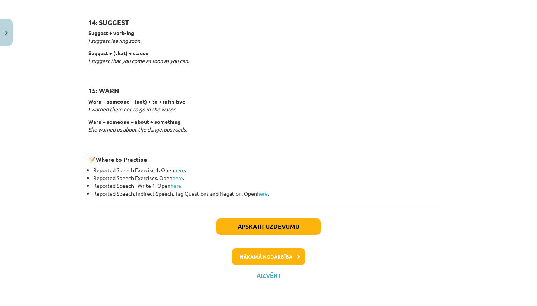
click at [180, 167] on link "here" at bounding box center [179, 170] width 11 height 7
click at [277, 255] on button "Nākamā nodarbība" at bounding box center [268, 256] width 73 height 17
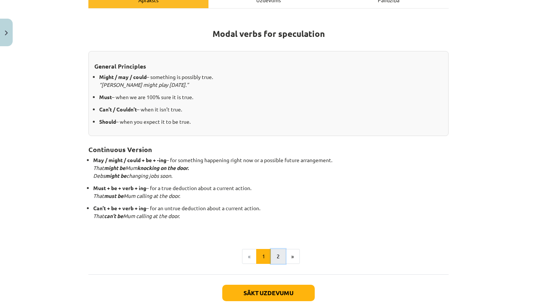
click at [275, 252] on button "2" at bounding box center [278, 256] width 15 height 15
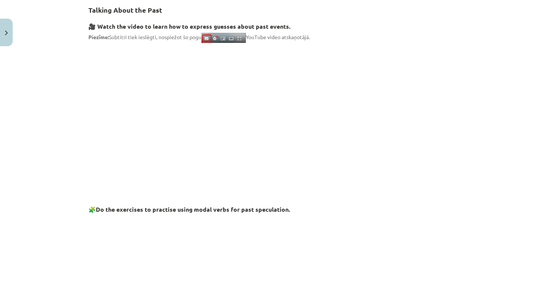
scroll to position [37, 0]
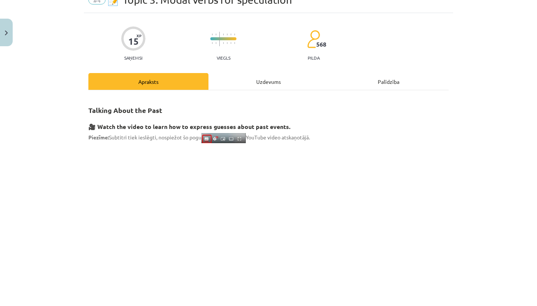
click at [266, 80] on div "Uzdevums" at bounding box center [268, 81] width 120 height 17
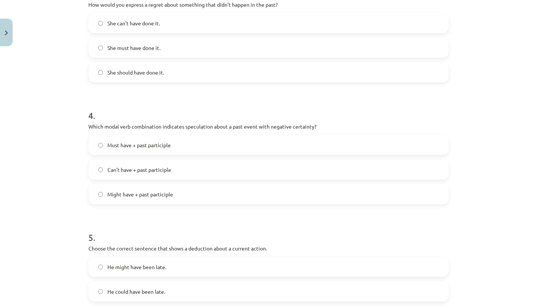
scroll to position [523, 0]
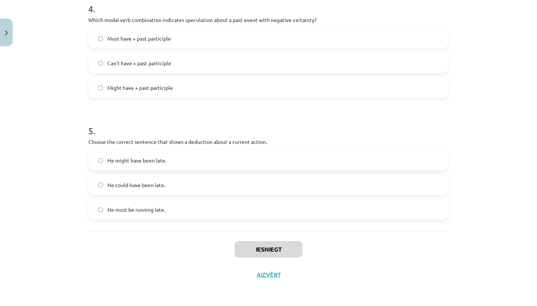
click at [14, 39] on div "Mācību tēma: Angļu valodas i - 11. klases 1. ieskaites mācību materiāls #4 📝 To…" at bounding box center [268, 153] width 537 height 306
click at [3, 38] on button "Close" at bounding box center [6, 33] width 13 height 28
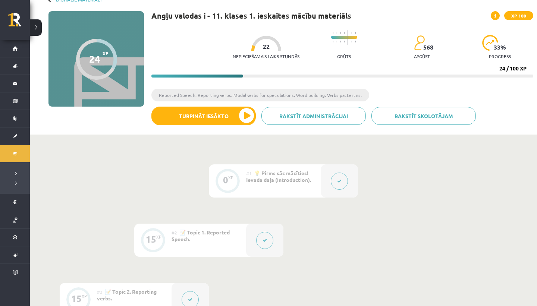
scroll to position [0, 0]
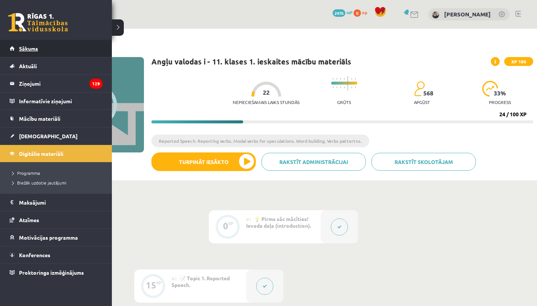
click at [21, 46] on span "Sākums" at bounding box center [28, 48] width 19 height 7
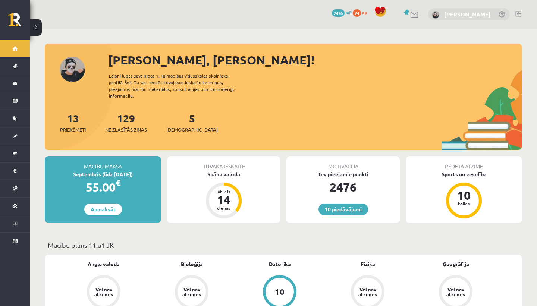
click at [458, 15] on link "[PERSON_NAME]" at bounding box center [467, 13] width 47 height 7
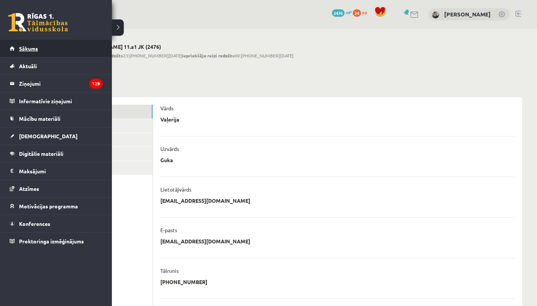
click at [17, 48] on link "Sākums" at bounding box center [56, 48] width 93 height 17
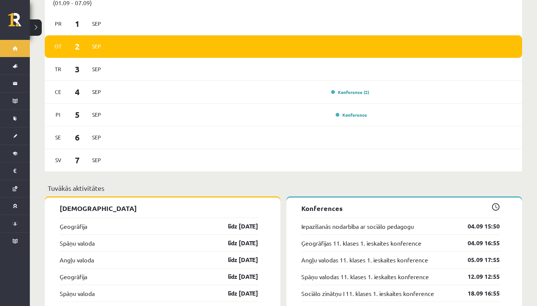
scroll to position [502, 0]
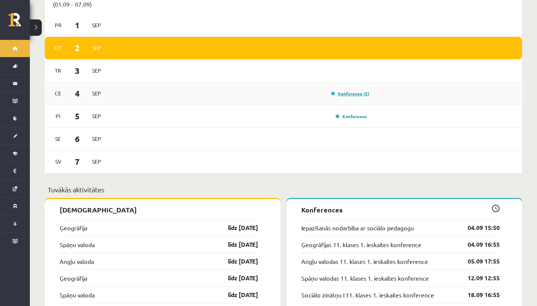
click at [345, 91] on link "Konference (2)" at bounding box center [350, 94] width 38 height 6
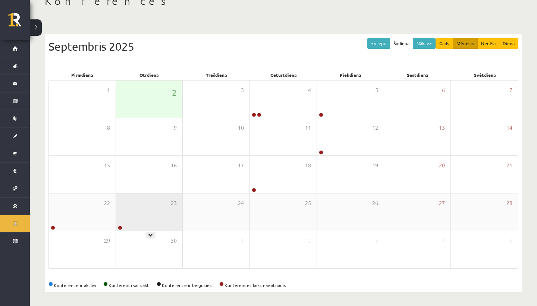
scroll to position [50, 0]
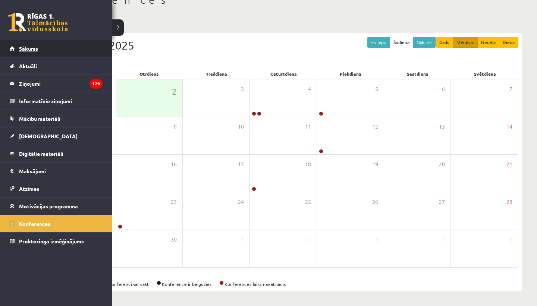
click at [23, 42] on link "Sākums" at bounding box center [56, 48] width 93 height 17
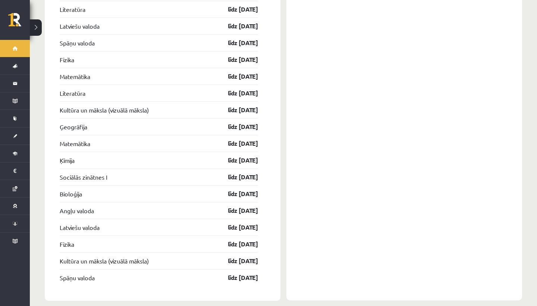
scroll to position [1344, 0]
